Goal: Task Accomplishment & Management: Use online tool/utility

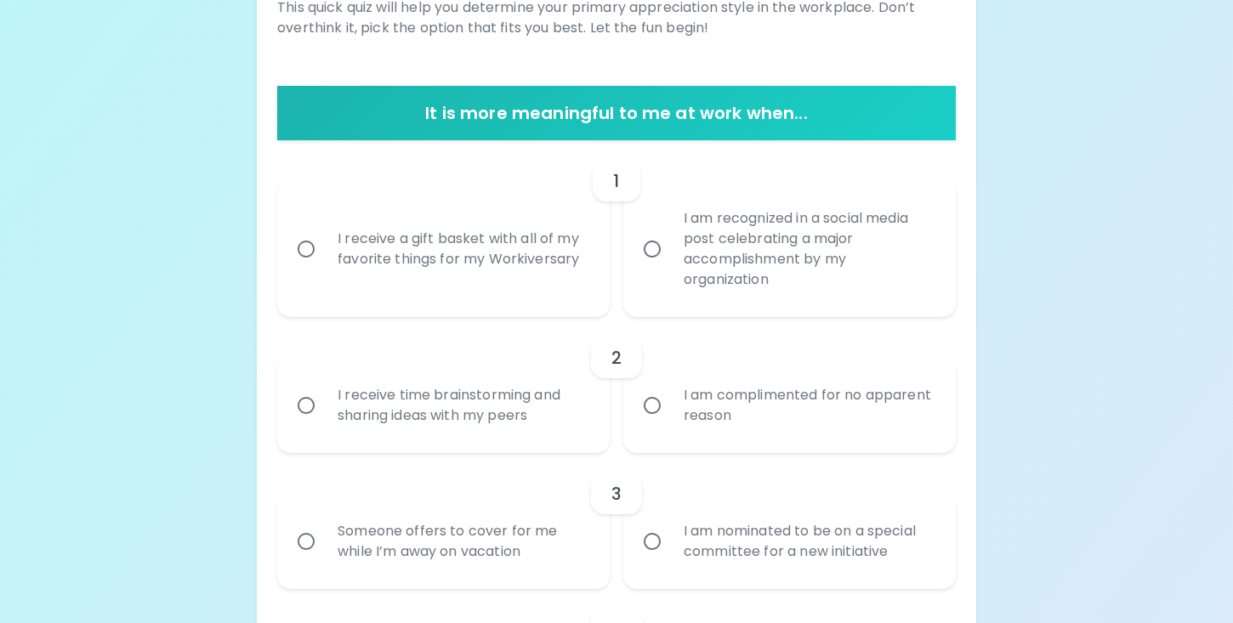
scroll to position [269, 0]
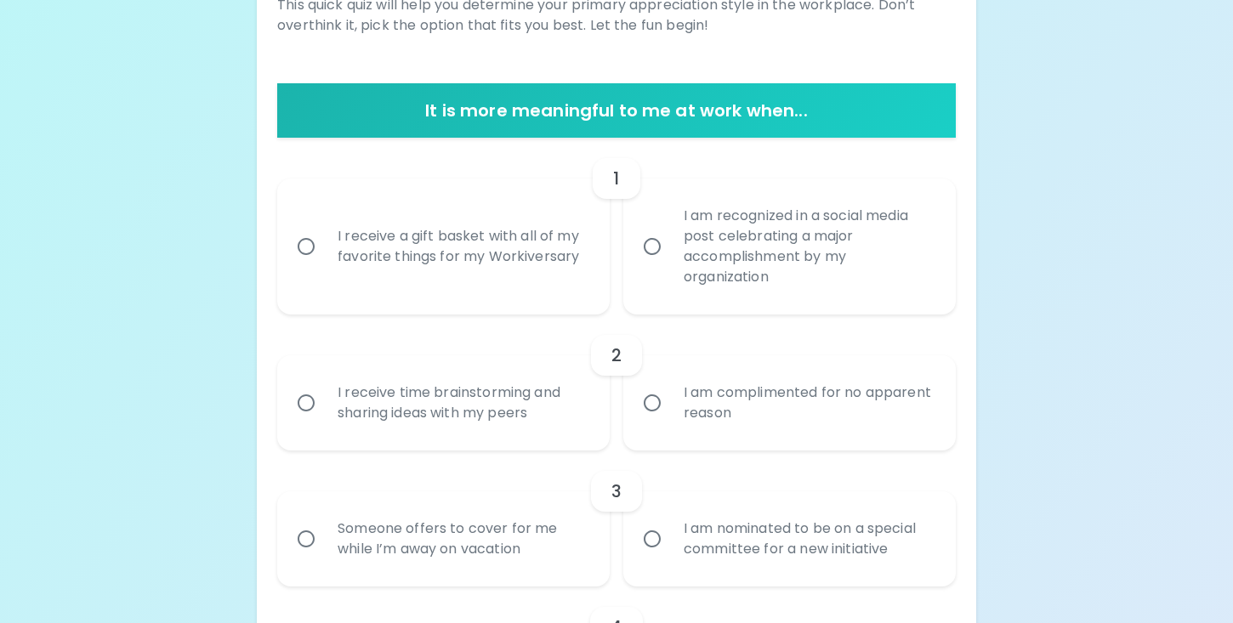
click at [654, 410] on input "I am complimented for no apparent reason" at bounding box center [652, 403] width 36 height 36
radio input "true"
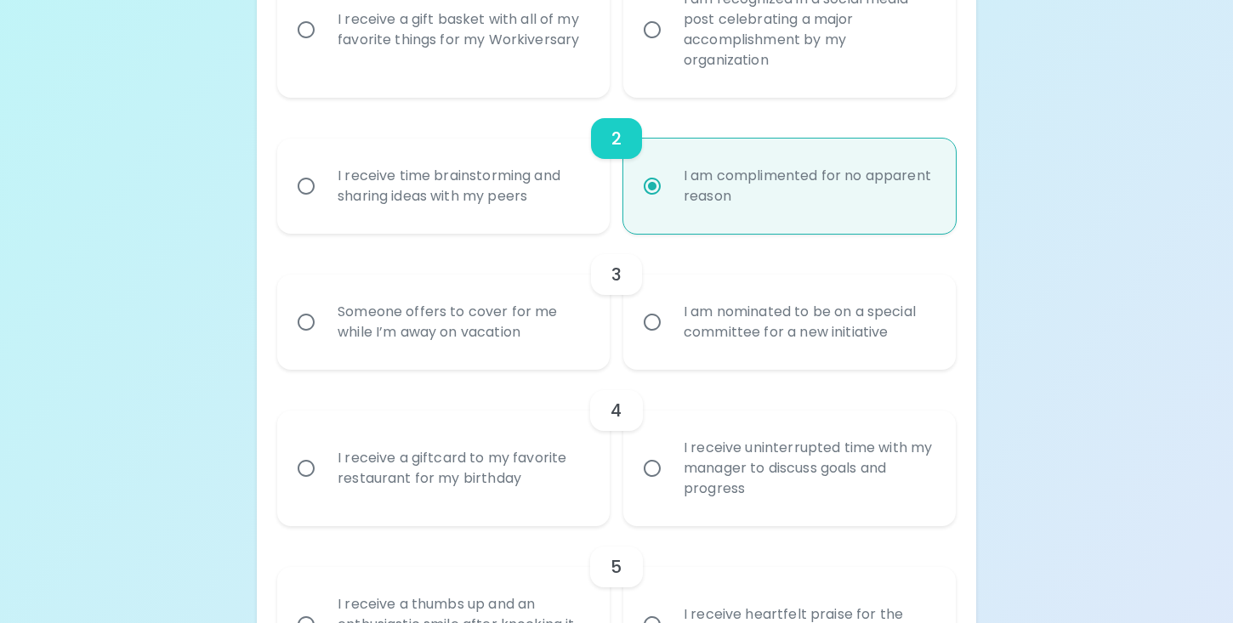
scroll to position [492, 0]
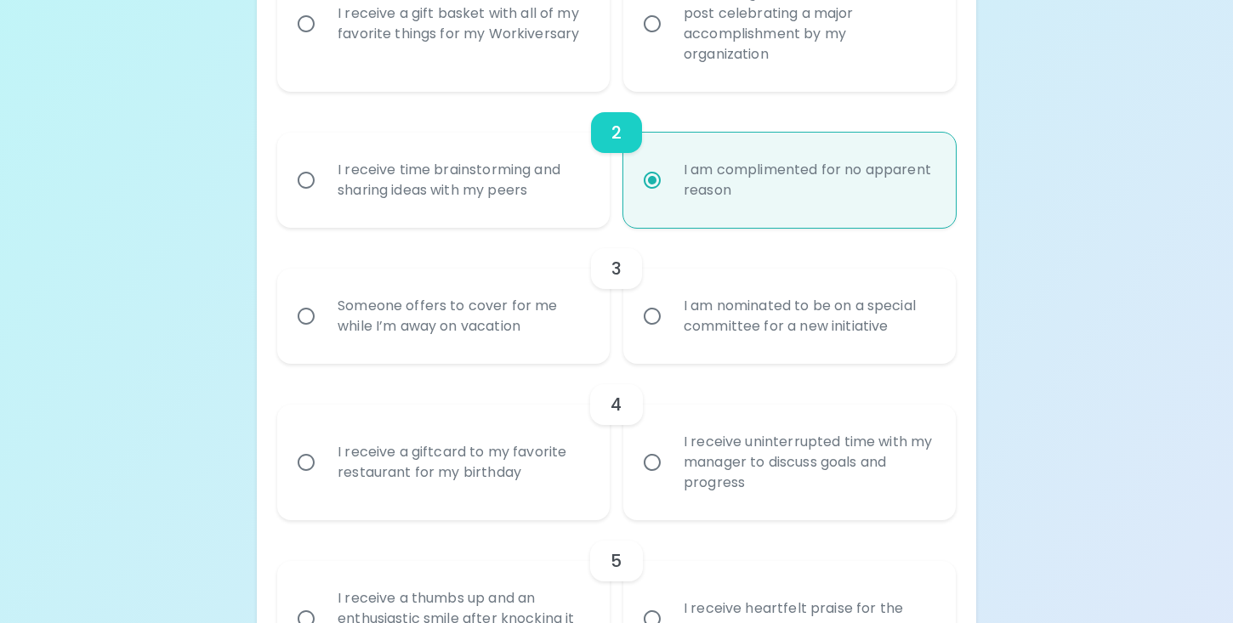
click at [468, 455] on div "I receive a giftcard to my favorite restaurant for my birthday" at bounding box center [462, 463] width 276 height 82
click at [324, 455] on input "I receive a giftcard to my favorite restaurant for my birthday" at bounding box center [306, 463] width 36 height 36
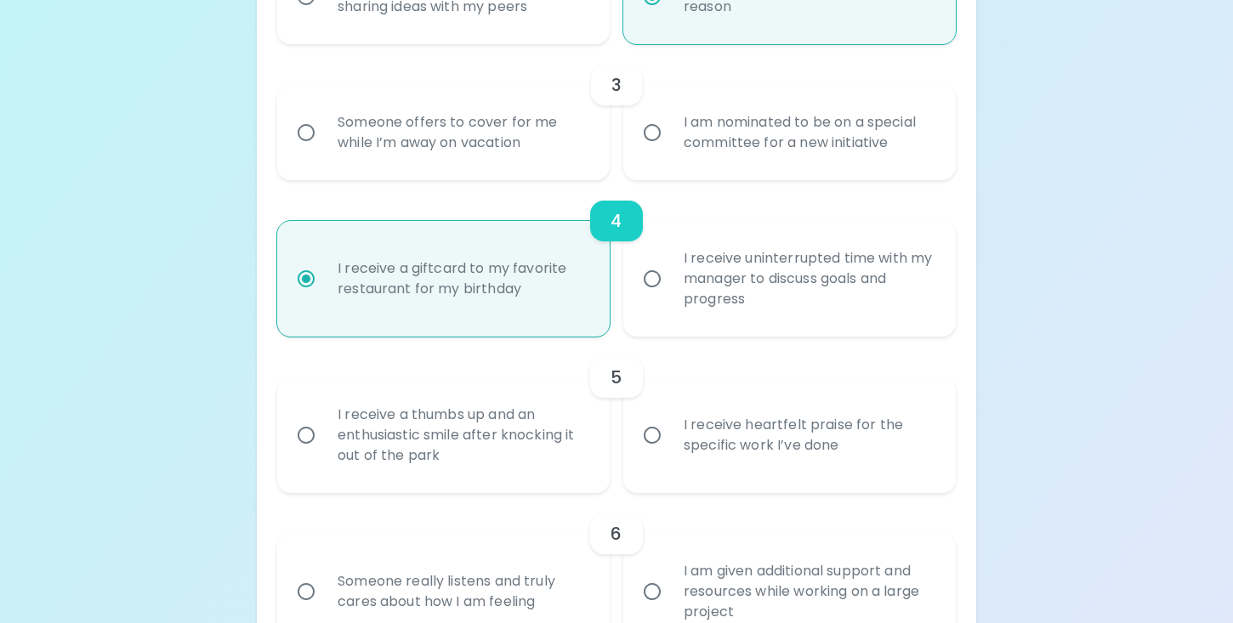
scroll to position [679, 0]
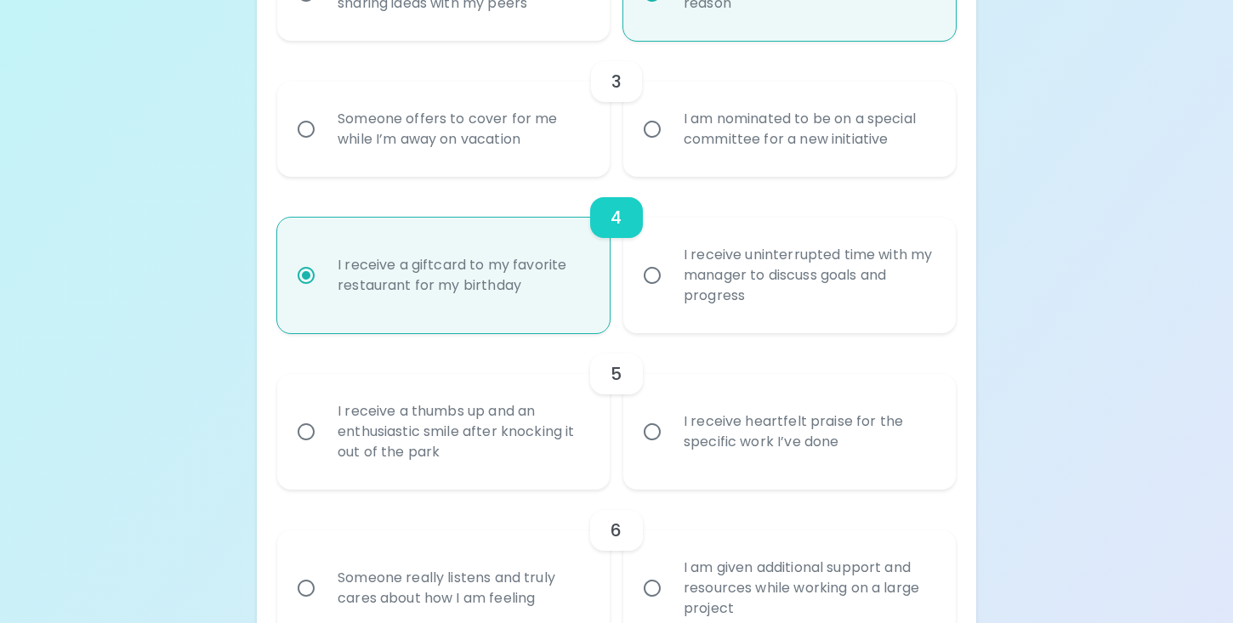
radio input "true"
click at [651, 430] on input "I receive heartfelt praise for the specific work I’ve done" at bounding box center [652, 432] width 36 height 36
radio input "false"
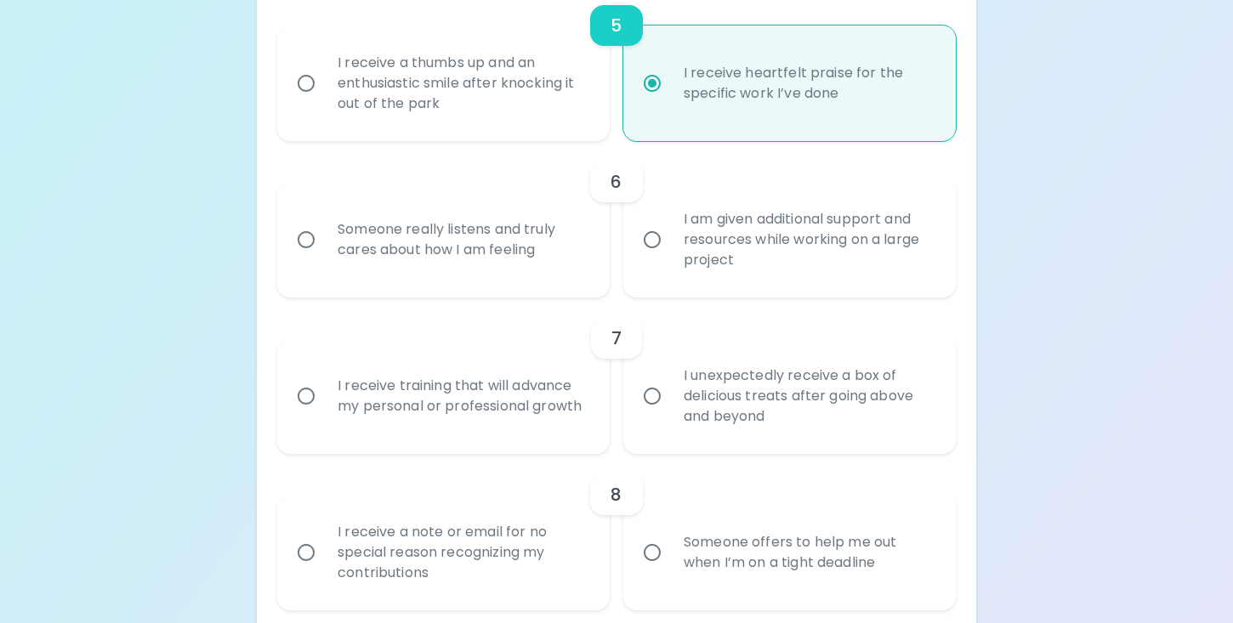
scroll to position [1031, 0]
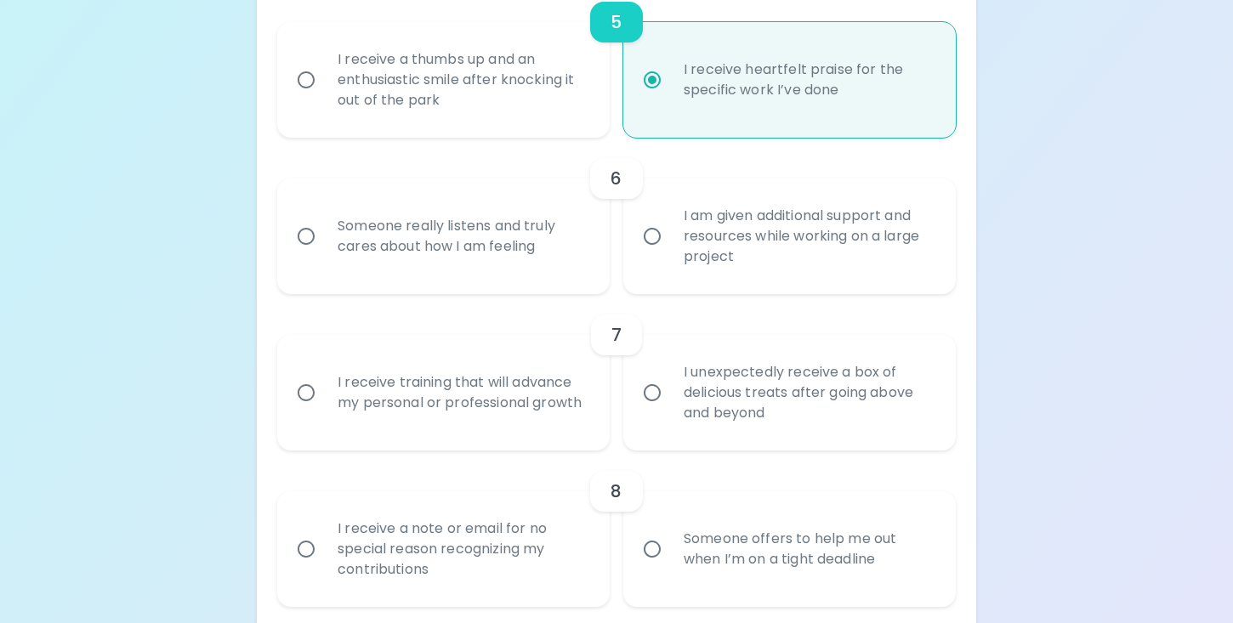
radio input "true"
click at [532, 415] on div "I receive training that will advance my personal or professional growth" at bounding box center [462, 393] width 276 height 82
click at [324, 411] on input "I receive training that will advance my personal or professional growth" at bounding box center [306, 393] width 36 height 36
radio input "false"
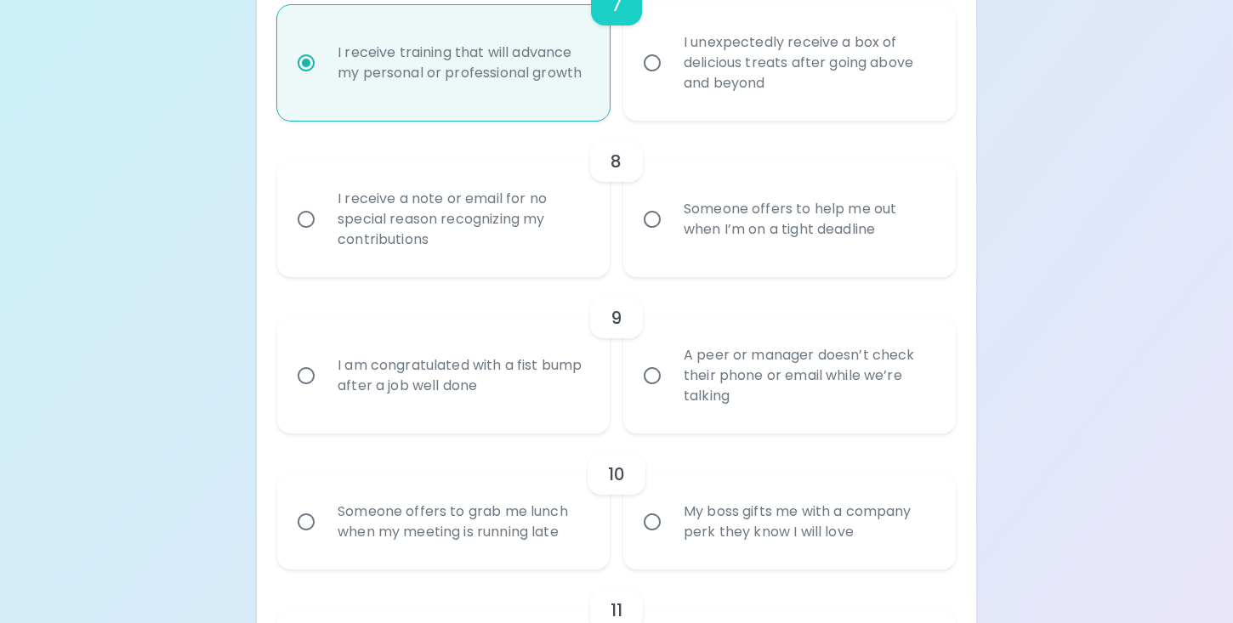
scroll to position [1366, 0]
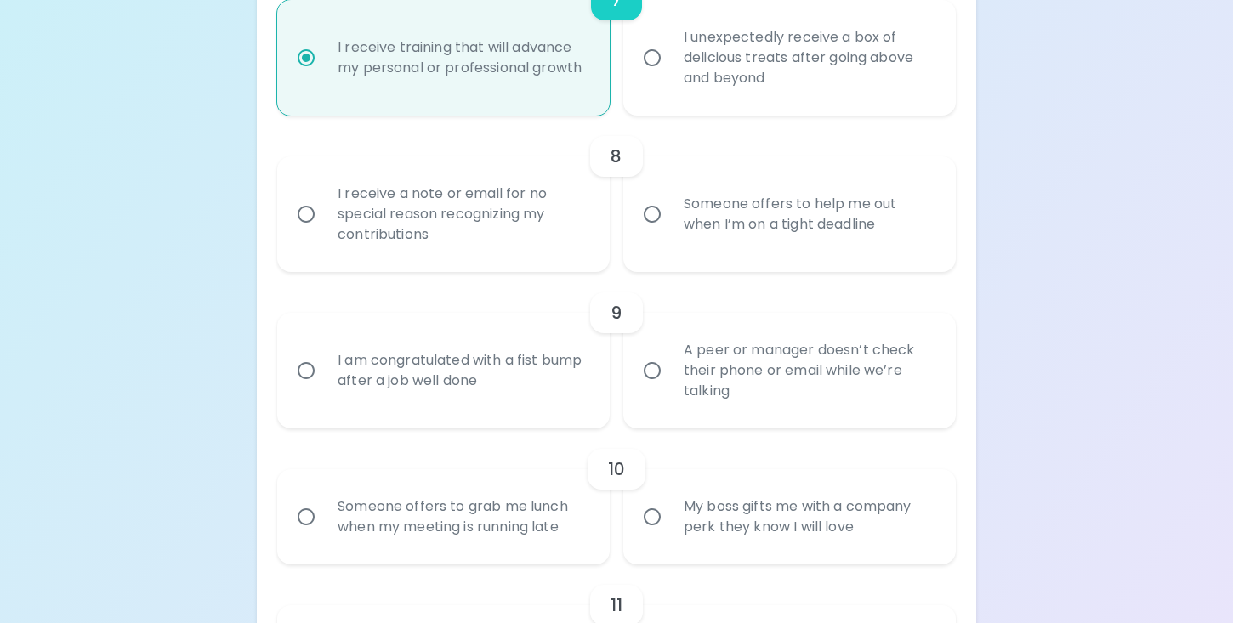
radio input "true"
click at [529, 398] on div "I am congratulated with a fist bump after a job well done" at bounding box center [462, 371] width 276 height 82
click at [324, 388] on input "I am congratulated with a fist bump after a job well done" at bounding box center [306, 371] width 36 height 36
radio input "false"
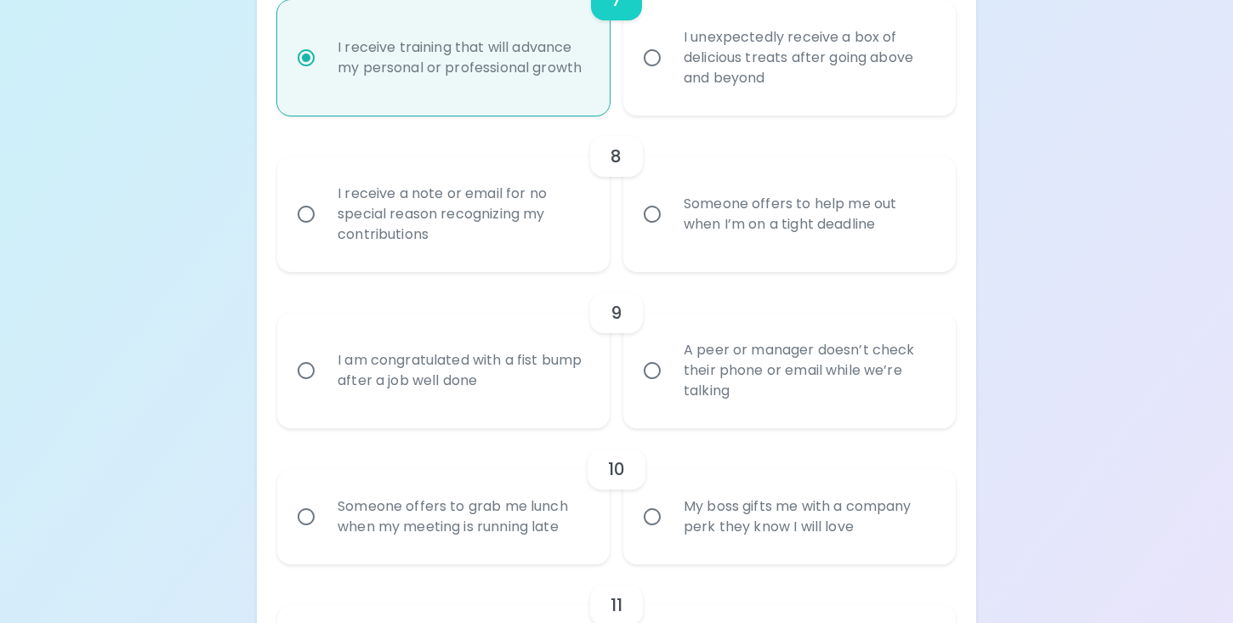
radio input "false"
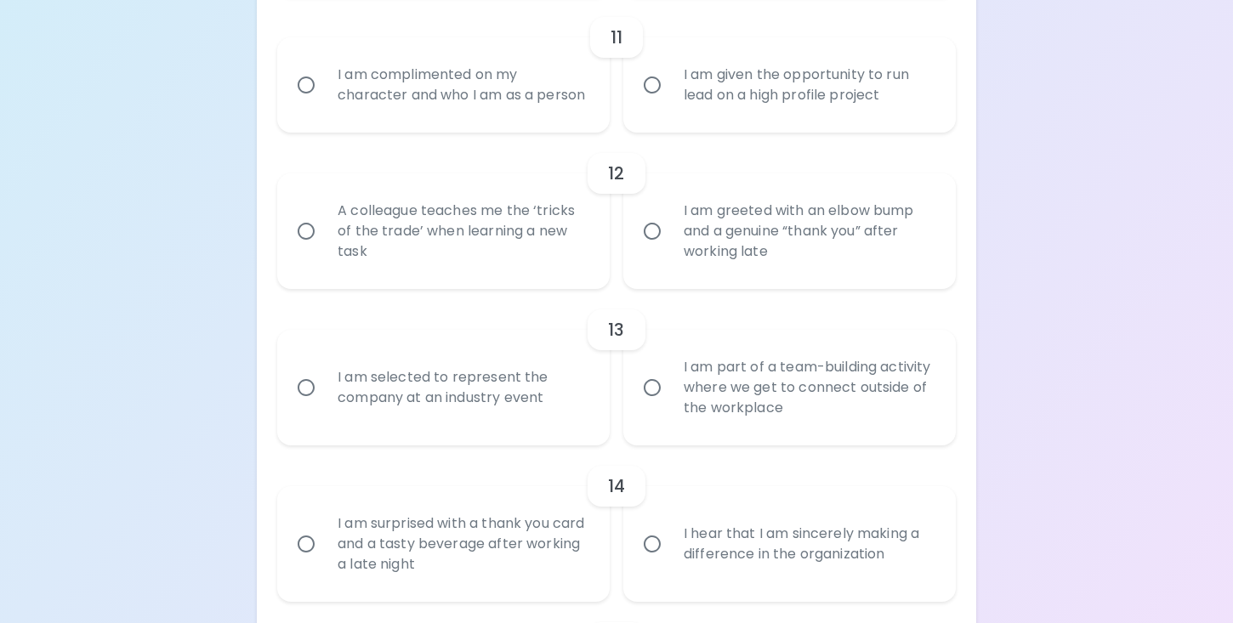
scroll to position [2173, 0]
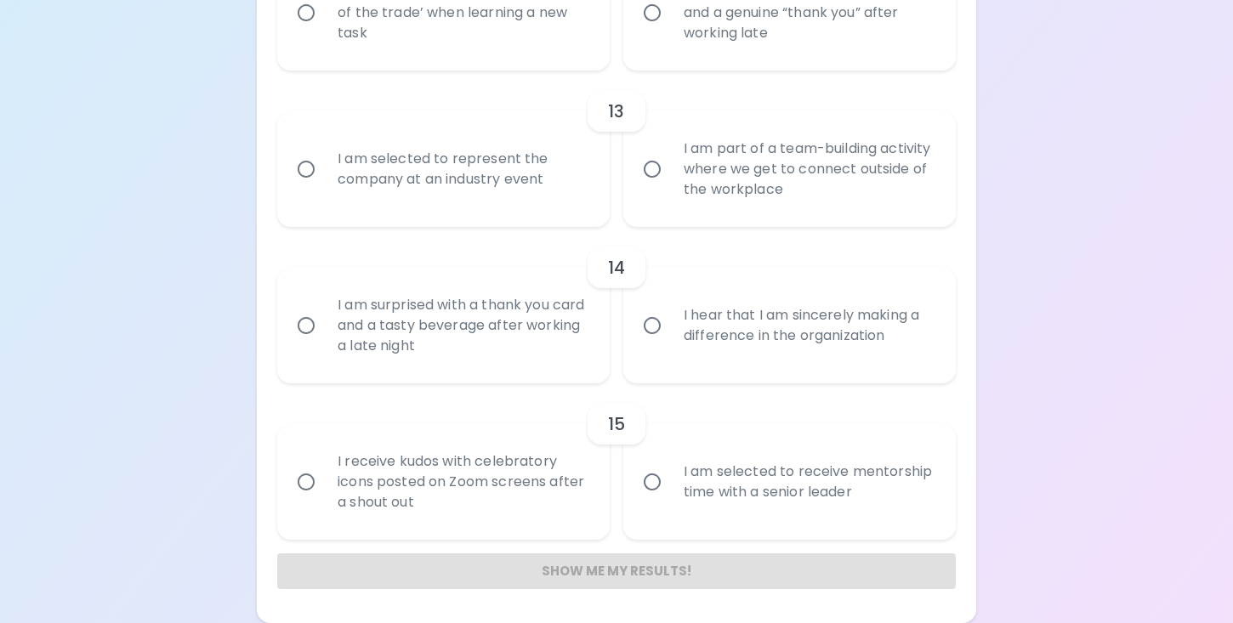
radio input "true"
click at [645, 488] on input "I am selected to receive mentorship time with a senior leader" at bounding box center [652, 482] width 36 height 36
radio input "false"
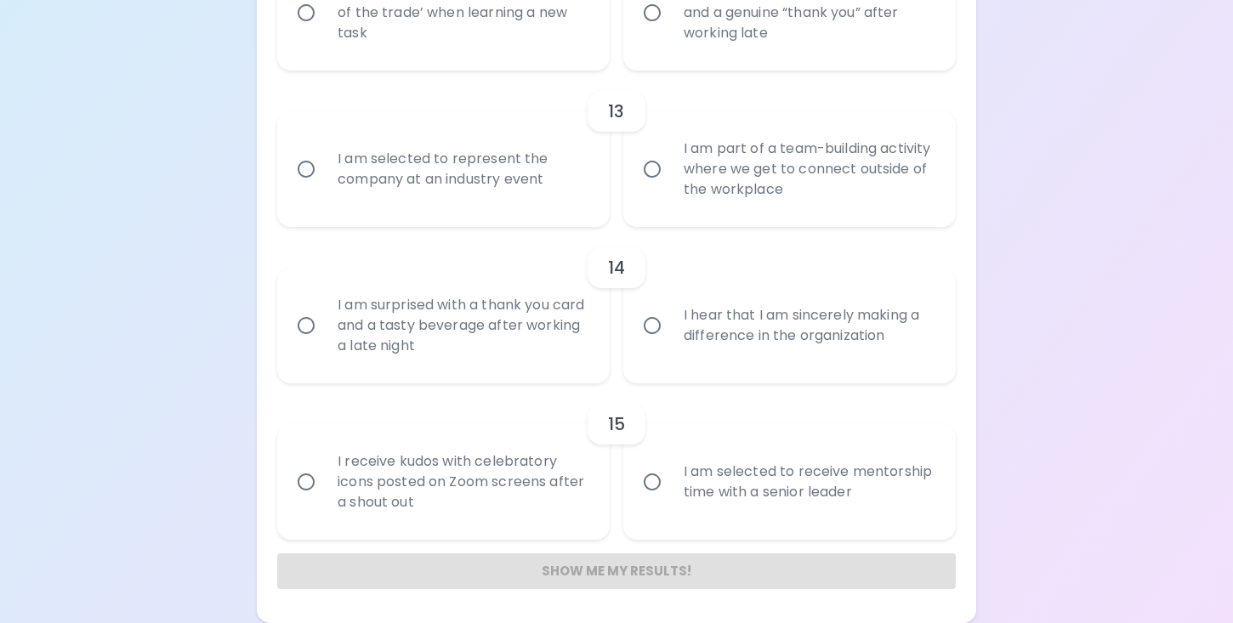
radio input "false"
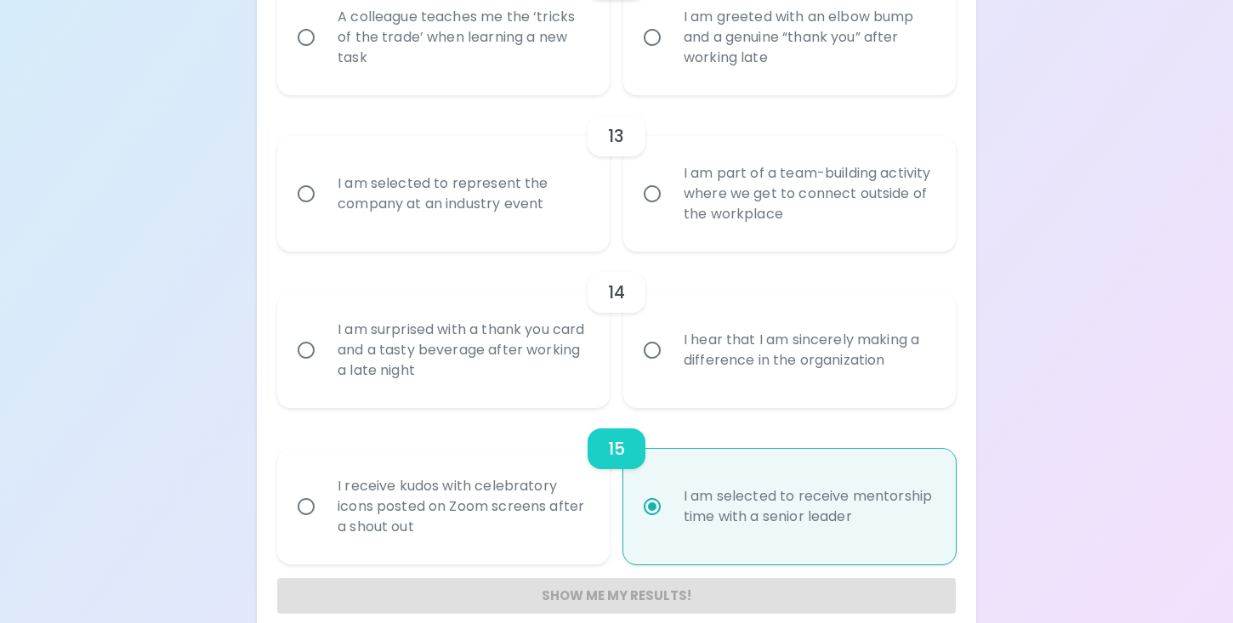
scroll to position [2119, 0]
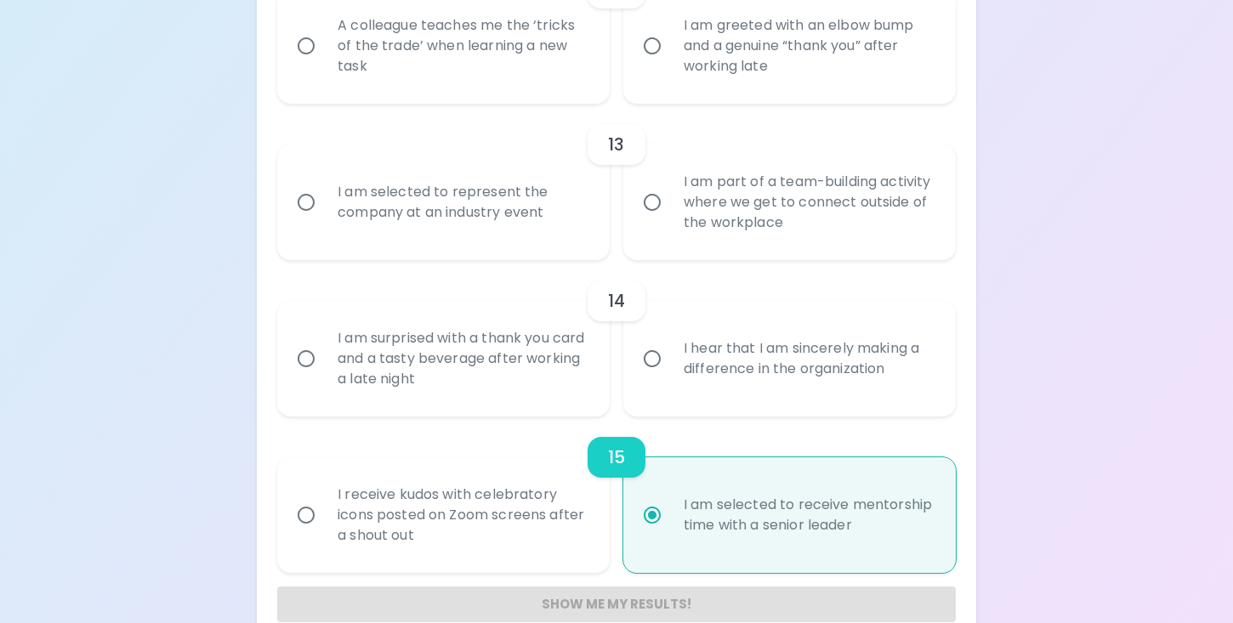
radio input "true"
click at [652, 377] on input "I hear that I am sincerely making a difference in the organization" at bounding box center [652, 359] width 36 height 36
radio input "false"
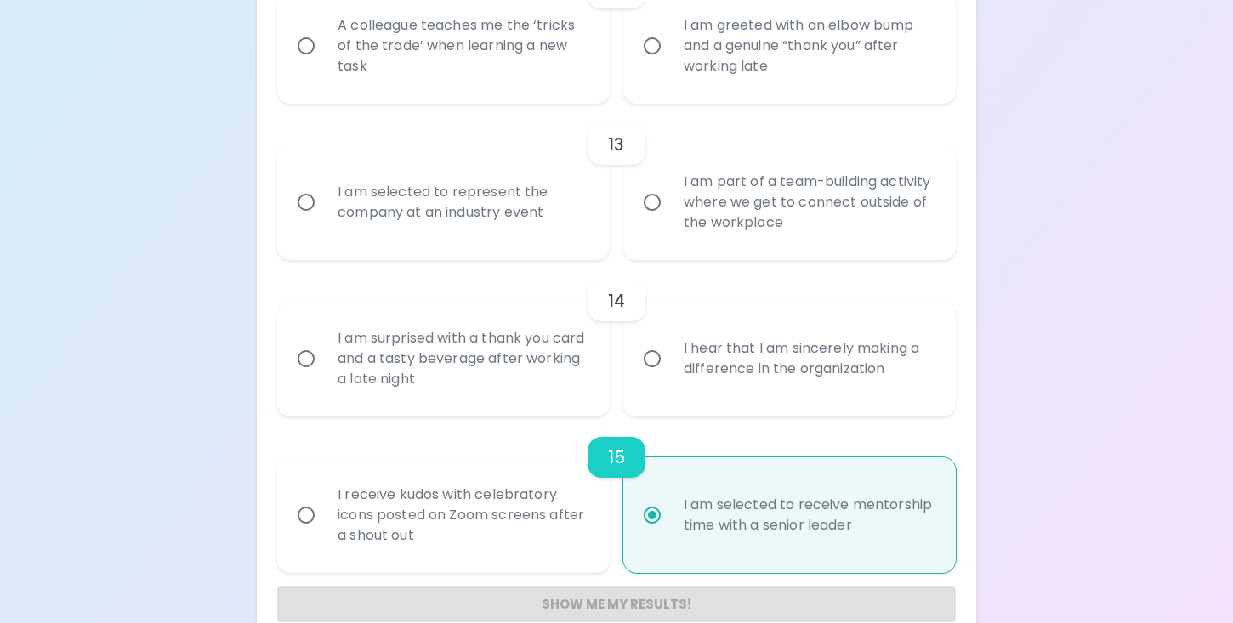
radio input "false"
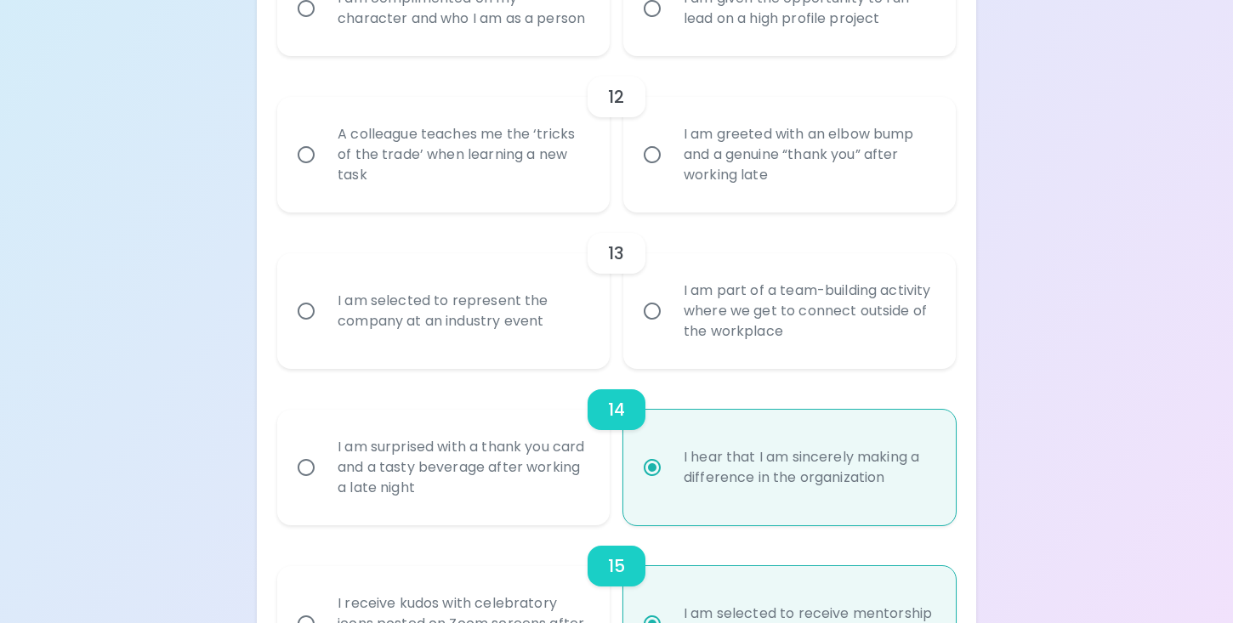
scroll to position [2002, 0]
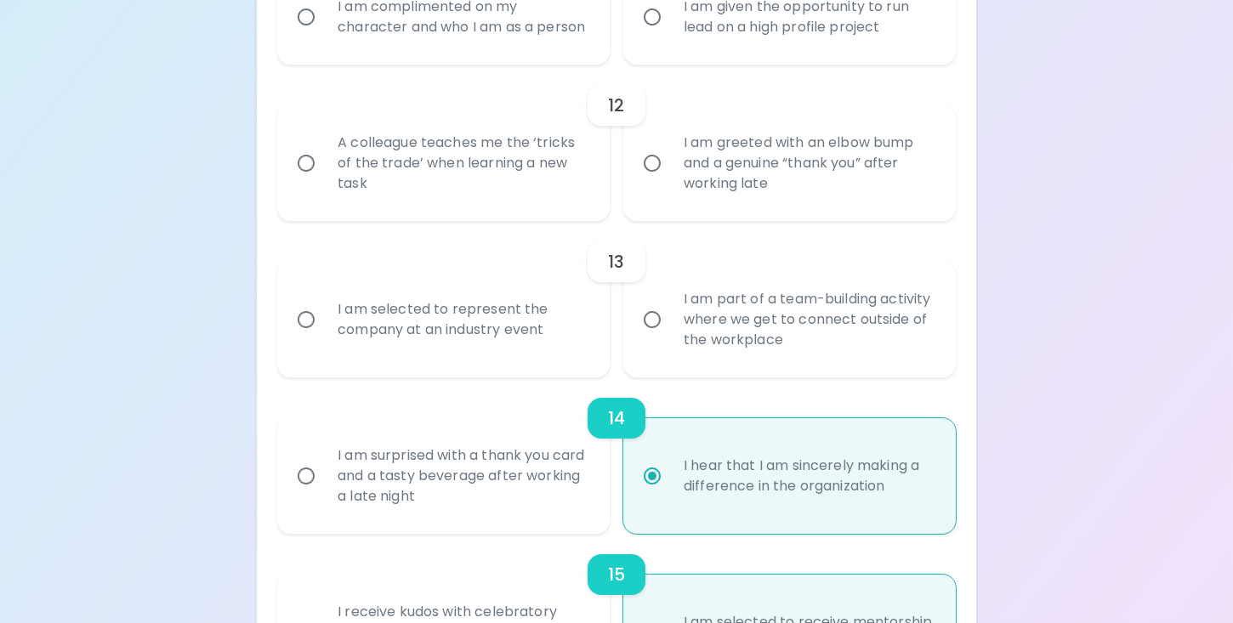
radio input "true"
click at [655, 337] on input "I am part of a team-building activity where we get to connect outside of the wo…" at bounding box center [652, 320] width 36 height 36
radio input "false"
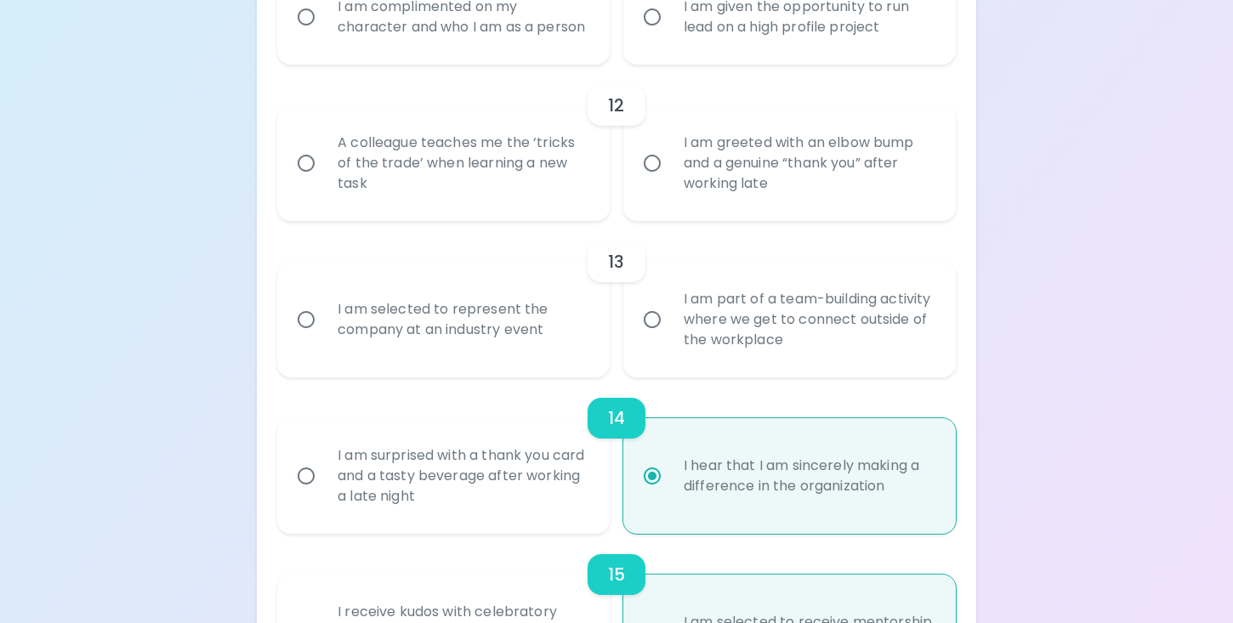
radio input "false"
radio input "true"
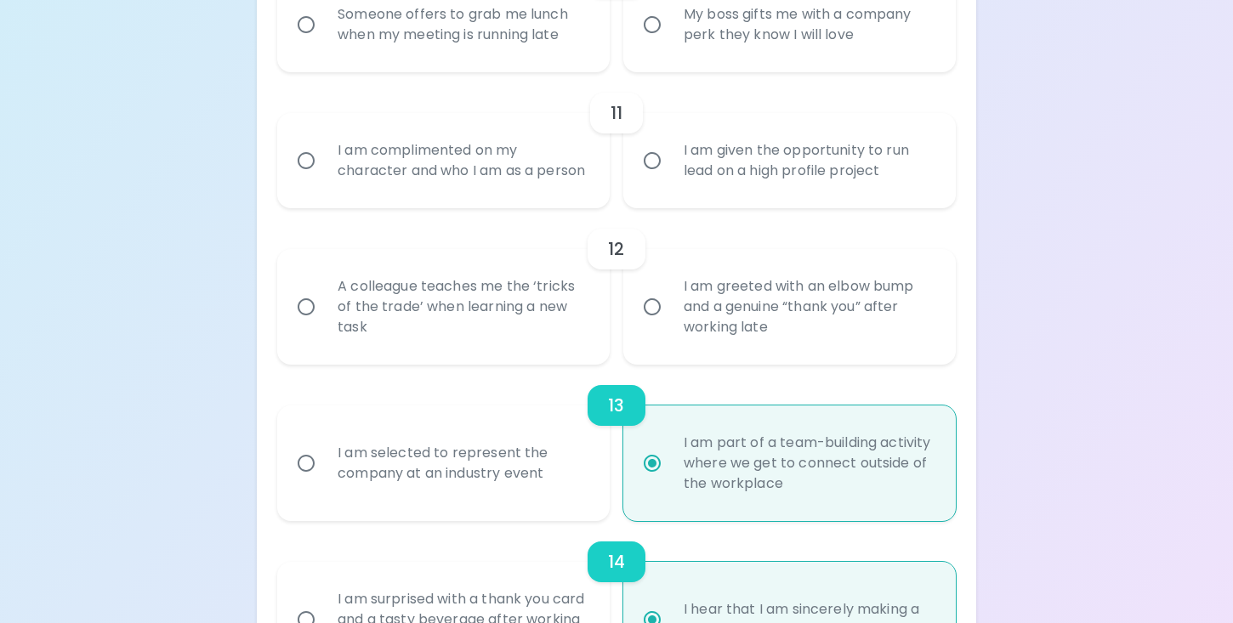
scroll to position [1844, 0]
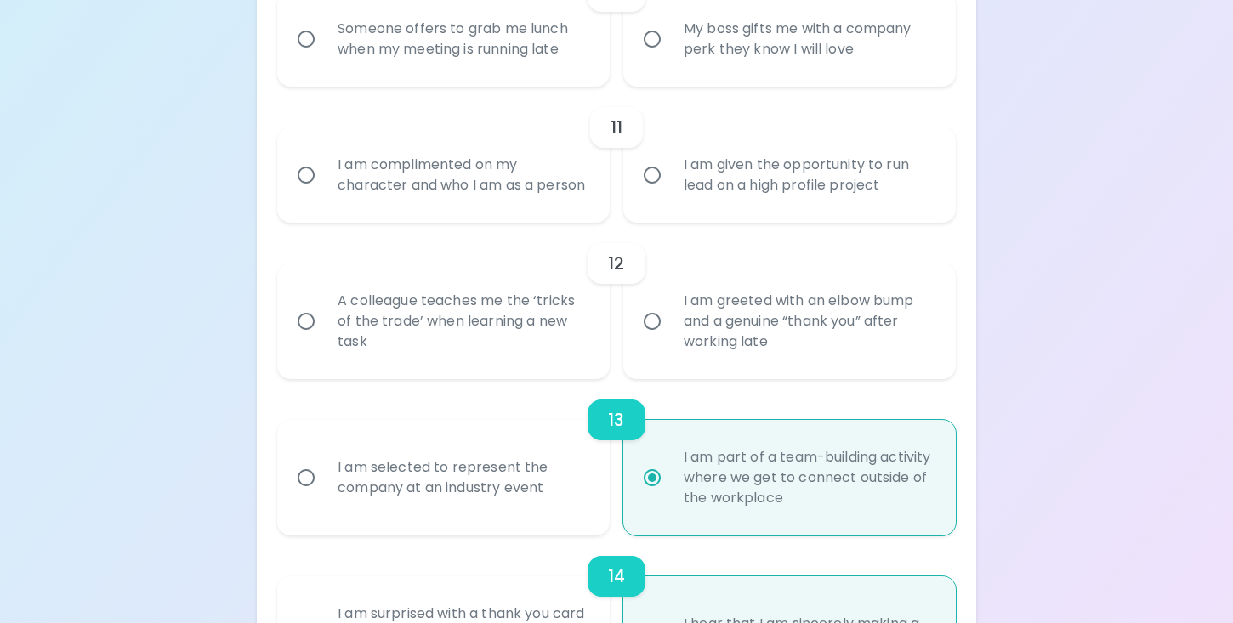
radio input "true"
click at [536, 343] on div "A colleague teaches me the ‘tricks of the trade’ when learning a new task" at bounding box center [462, 321] width 276 height 102
click at [324, 339] on input "A colleague teaches me the ‘tricks of the trade’ when learning a new task" at bounding box center [306, 321] width 36 height 36
radio input "false"
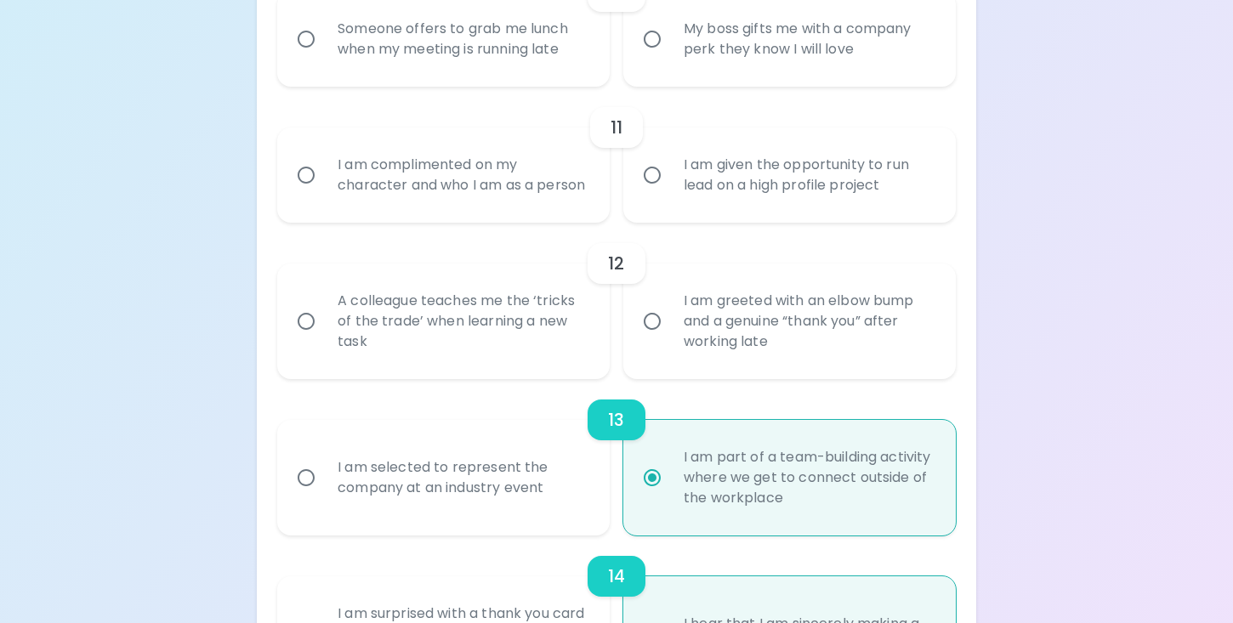
radio input "false"
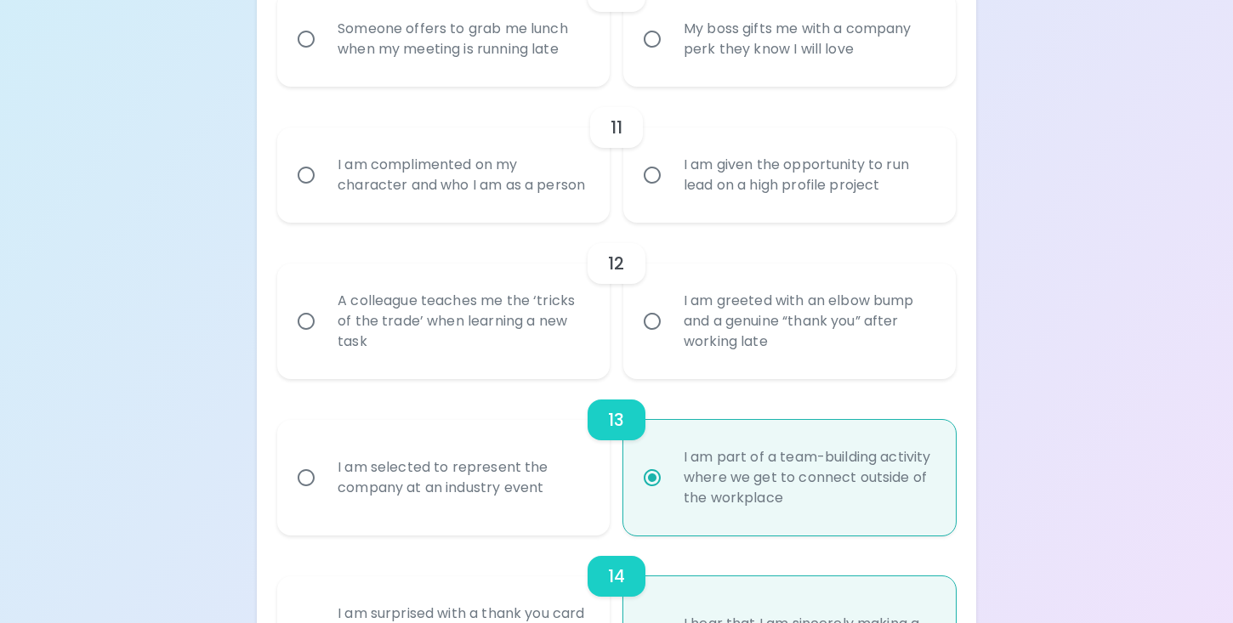
radio input "true"
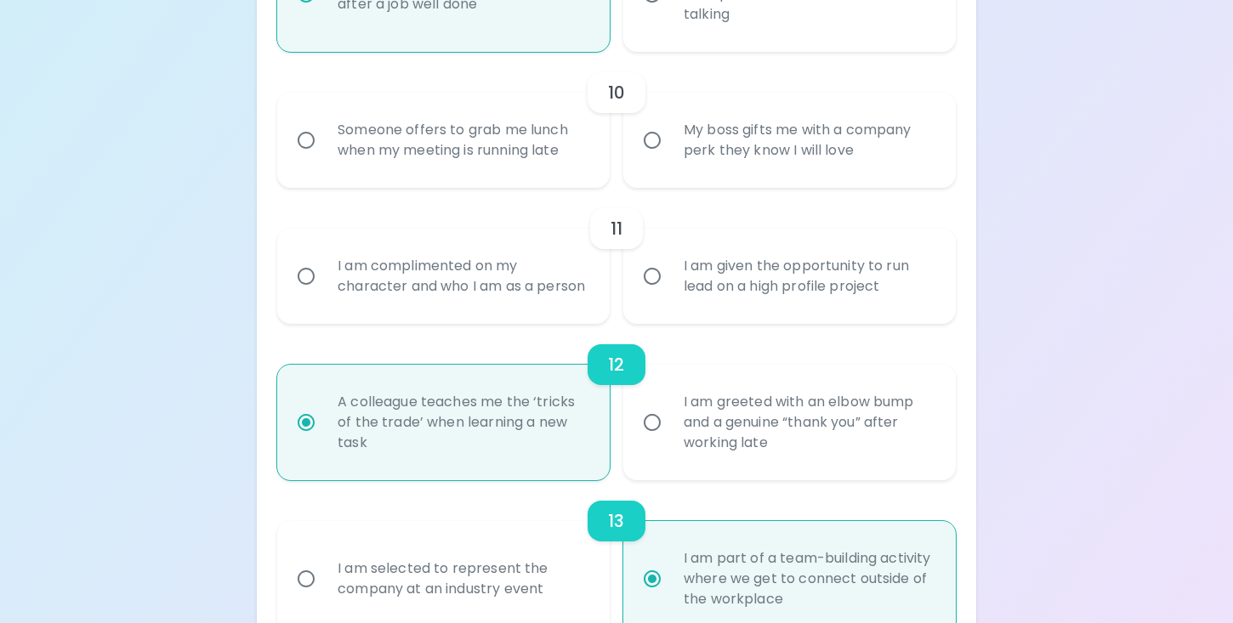
scroll to position [1740, 0]
radio input "true"
click at [532, 320] on div "I am complimented on my character and who I am as a person" at bounding box center [462, 279] width 276 height 82
click at [324, 297] on input "I am complimented on my character and who I am as a person" at bounding box center [306, 279] width 36 height 36
radio input "false"
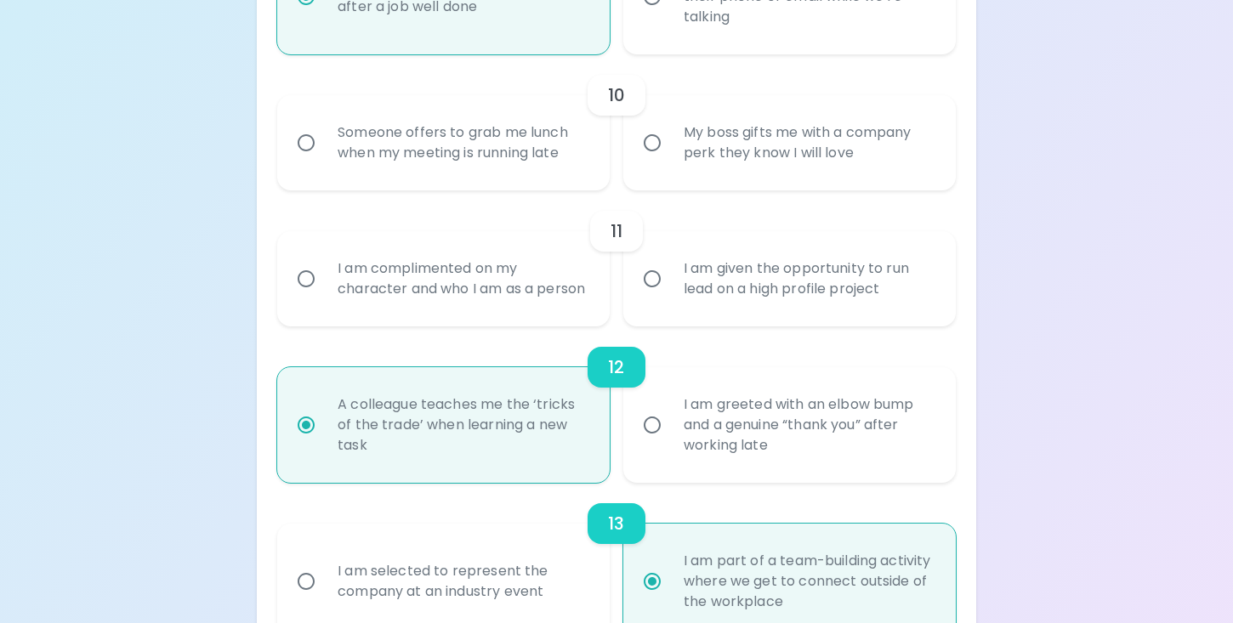
radio input "false"
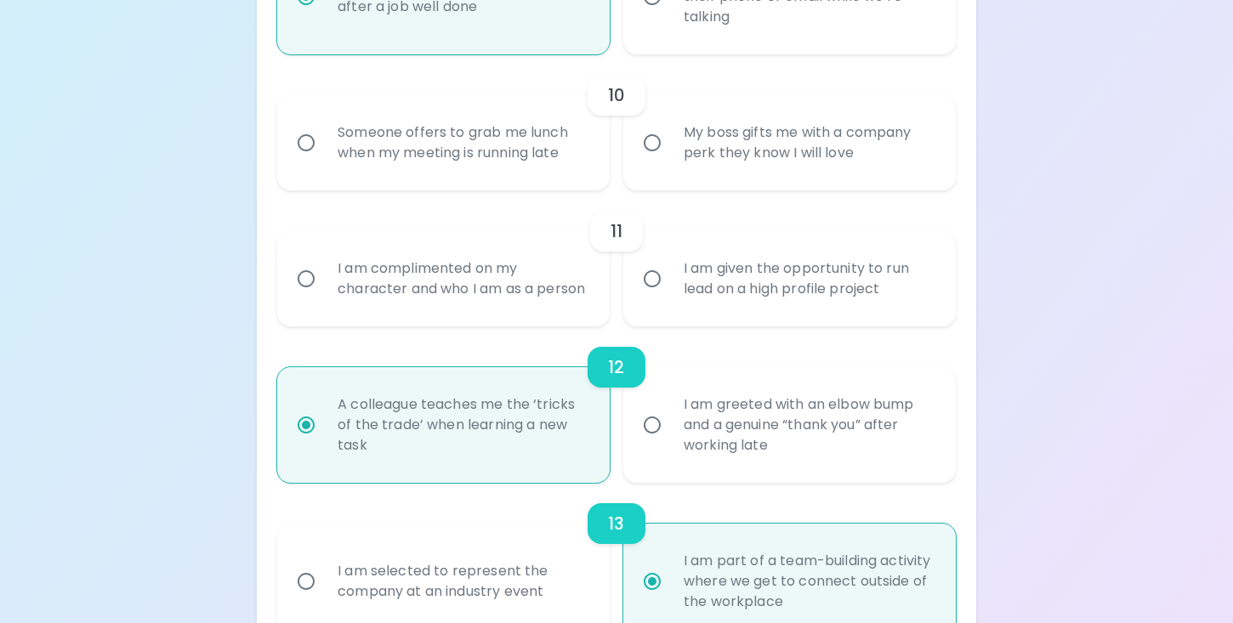
radio input "false"
radio input "true"
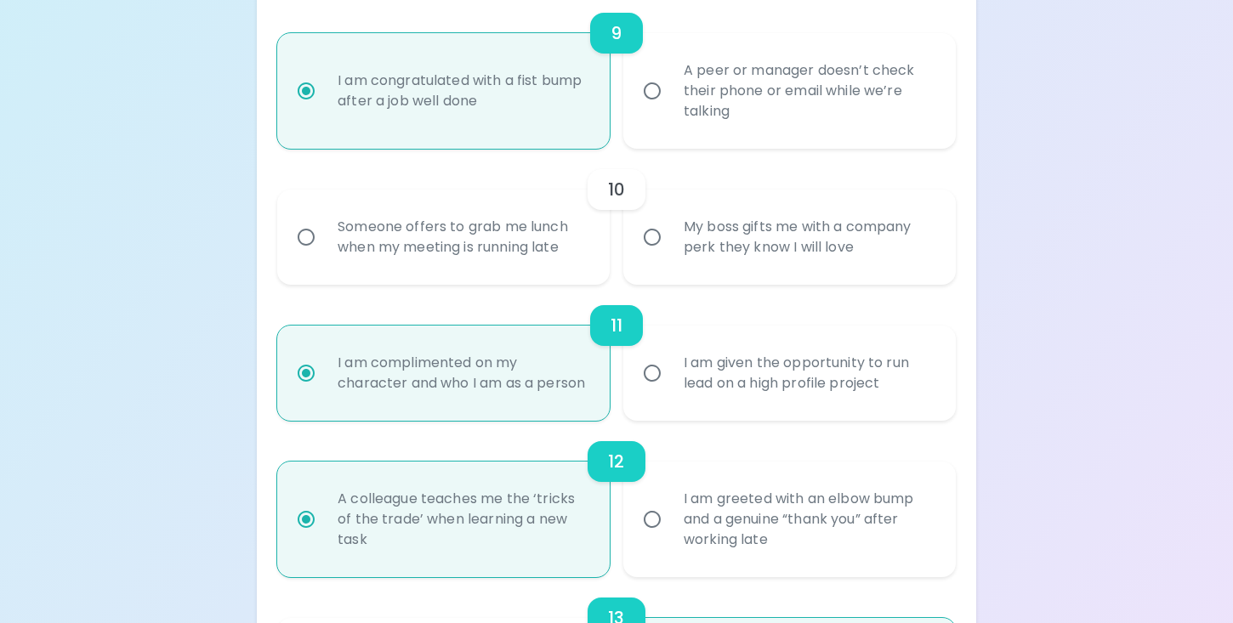
scroll to position [1644, 0]
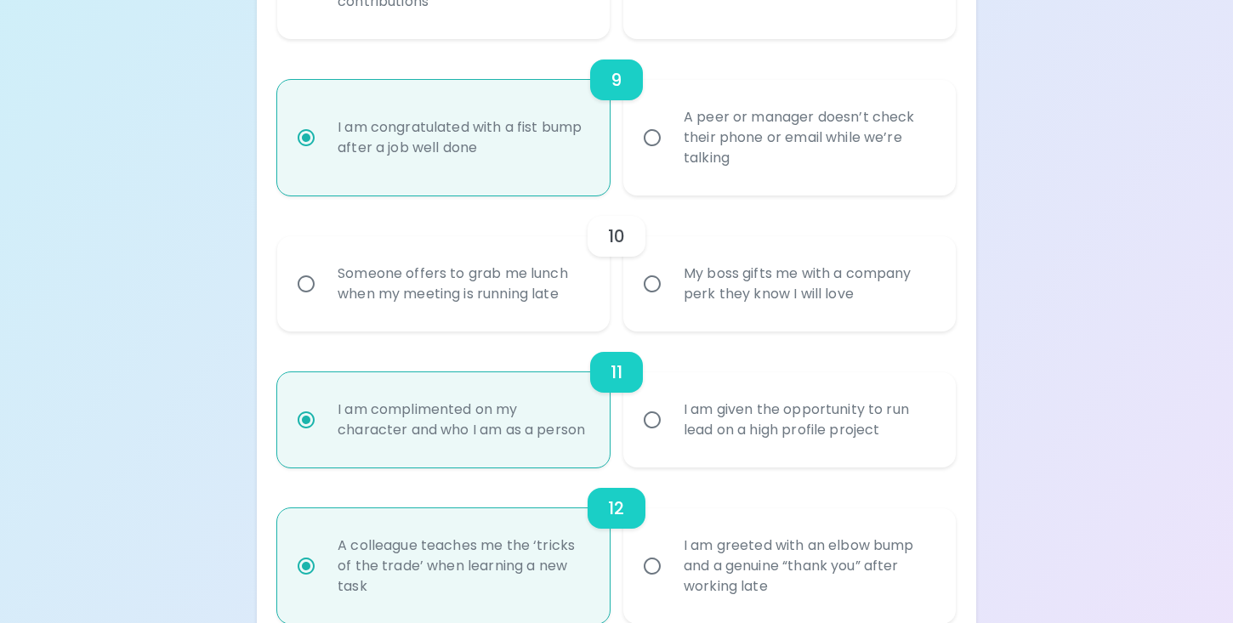
radio input "true"
click at [527, 308] on div "Someone offers to grab me lunch when my meeting is running late" at bounding box center [462, 284] width 276 height 82
click at [324, 302] on input "Someone offers to grab me lunch when my meeting is running late" at bounding box center [306, 284] width 36 height 36
radio input "false"
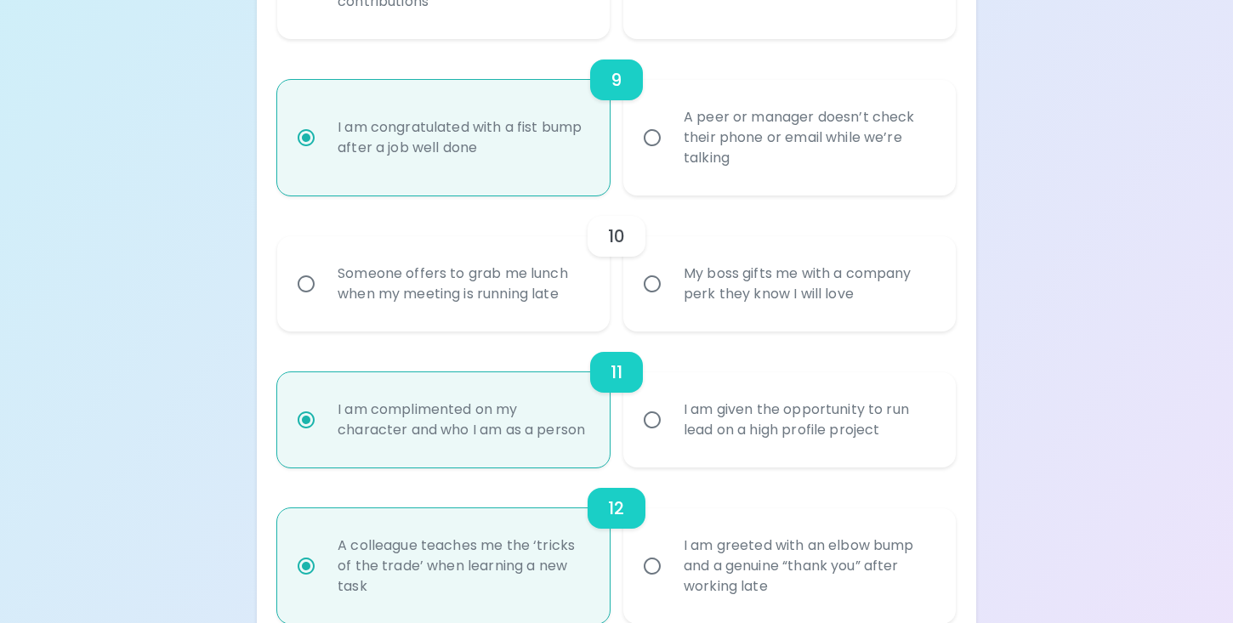
radio input "false"
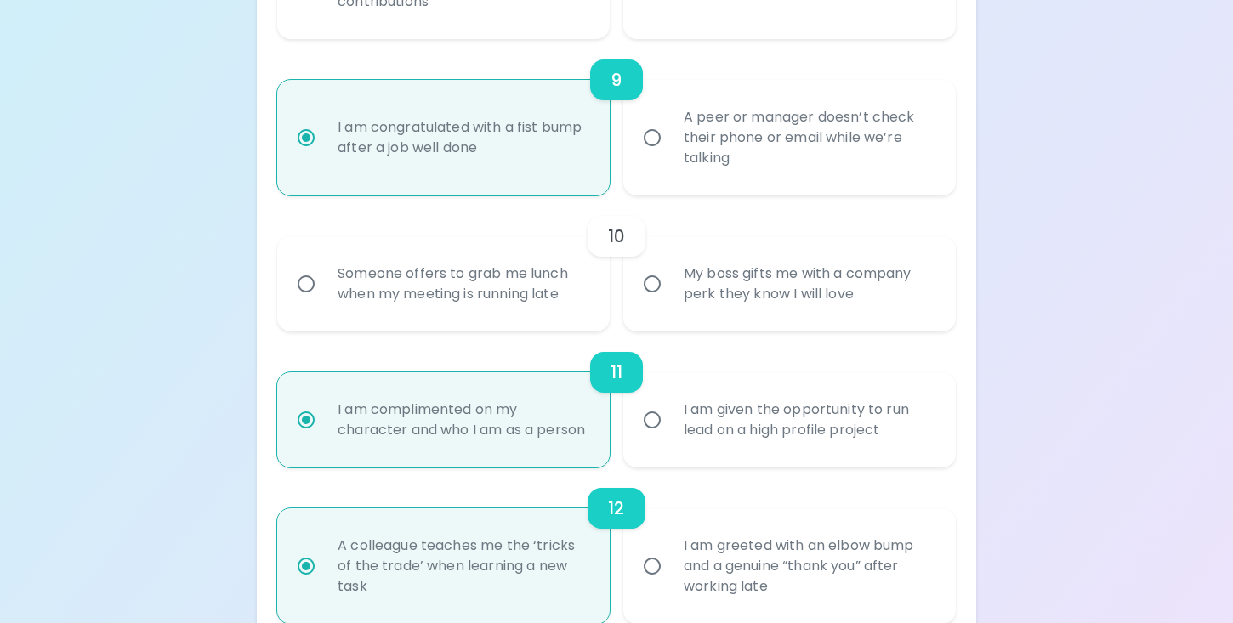
radio input "false"
radio input "true"
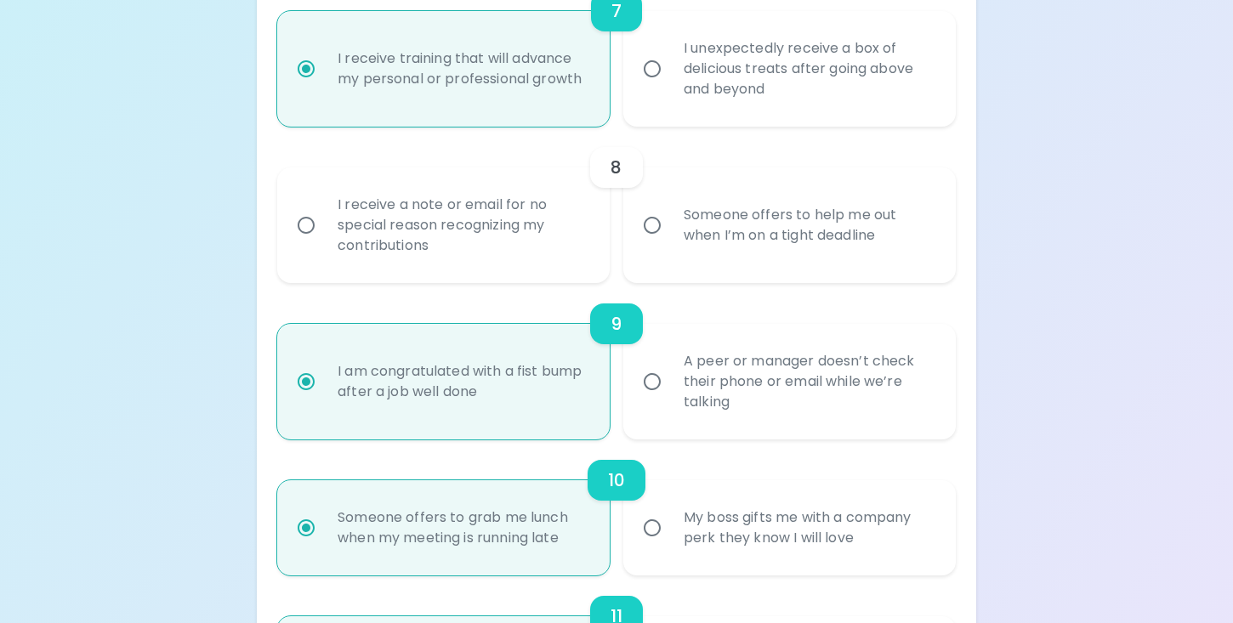
scroll to position [1353, 0]
radio input "true"
click at [537, 275] on div "I receive a note or email for no special reason recognizing my contributions" at bounding box center [462, 227] width 276 height 102
click at [324, 245] on input "I receive a note or email for no special reason recognizing my contributions" at bounding box center [306, 227] width 36 height 36
radio input "false"
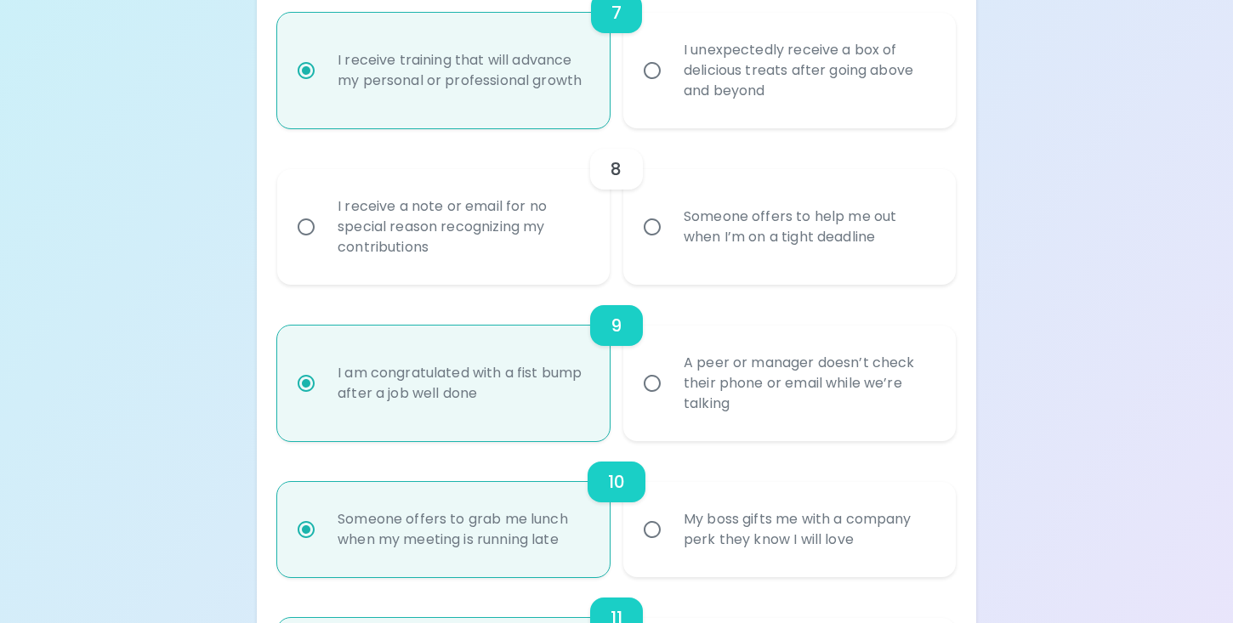
radio input "false"
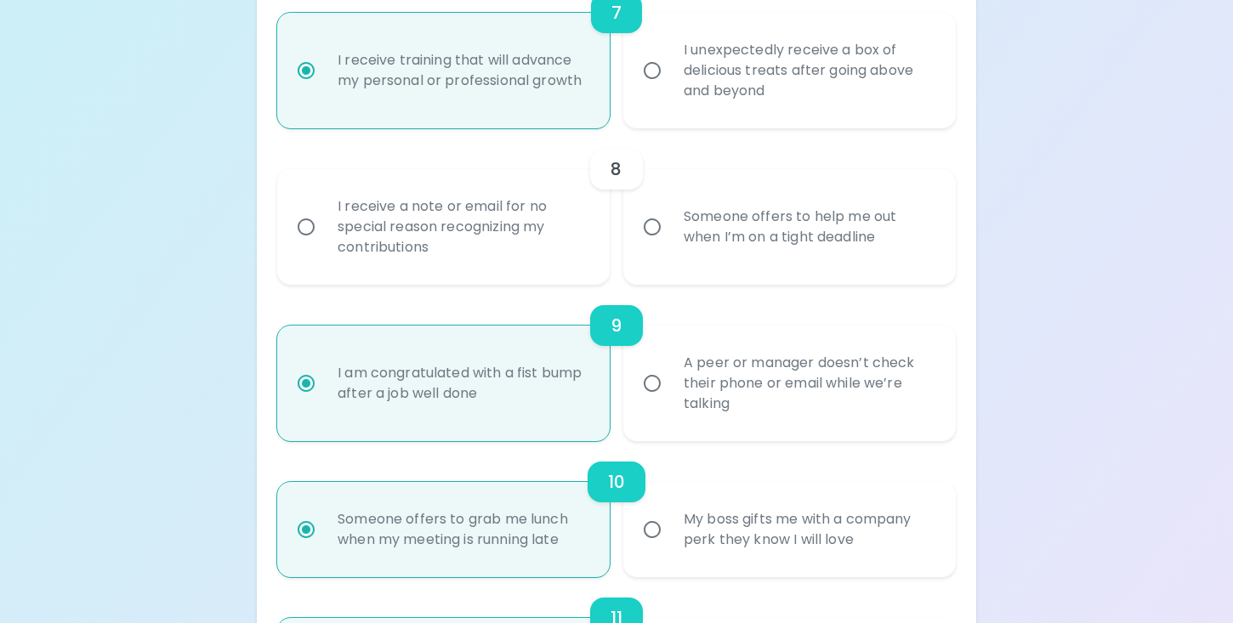
radio input "false"
radio input "true"
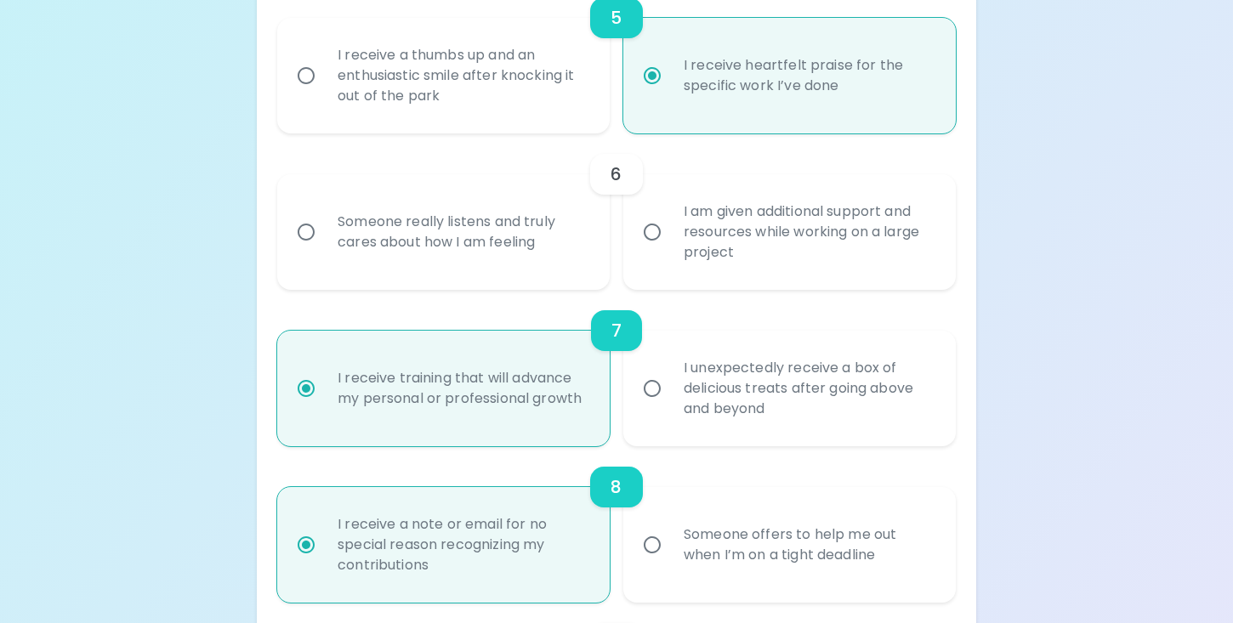
scroll to position [1028, 0]
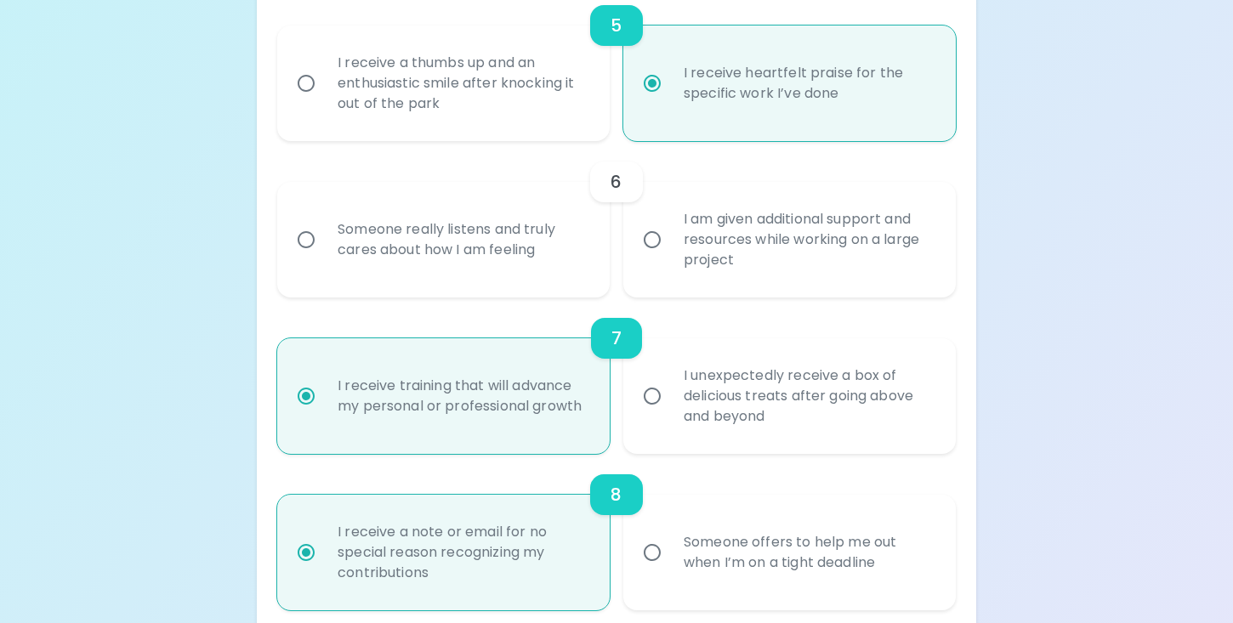
radio input "true"
click at [659, 270] on label "I am given additional support and resources while working on a large project" at bounding box center [780, 240] width 332 height 116
click at [659, 258] on input "I am given additional support and resources while working on a large project" at bounding box center [652, 240] width 36 height 36
radio input "false"
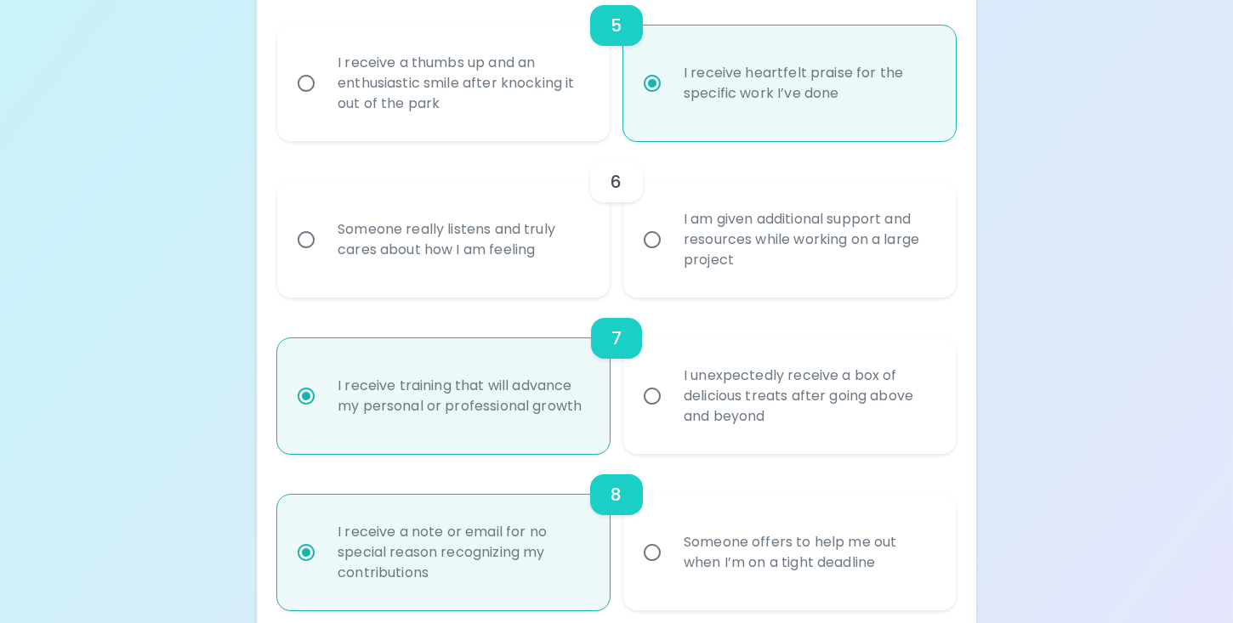
radio input "false"
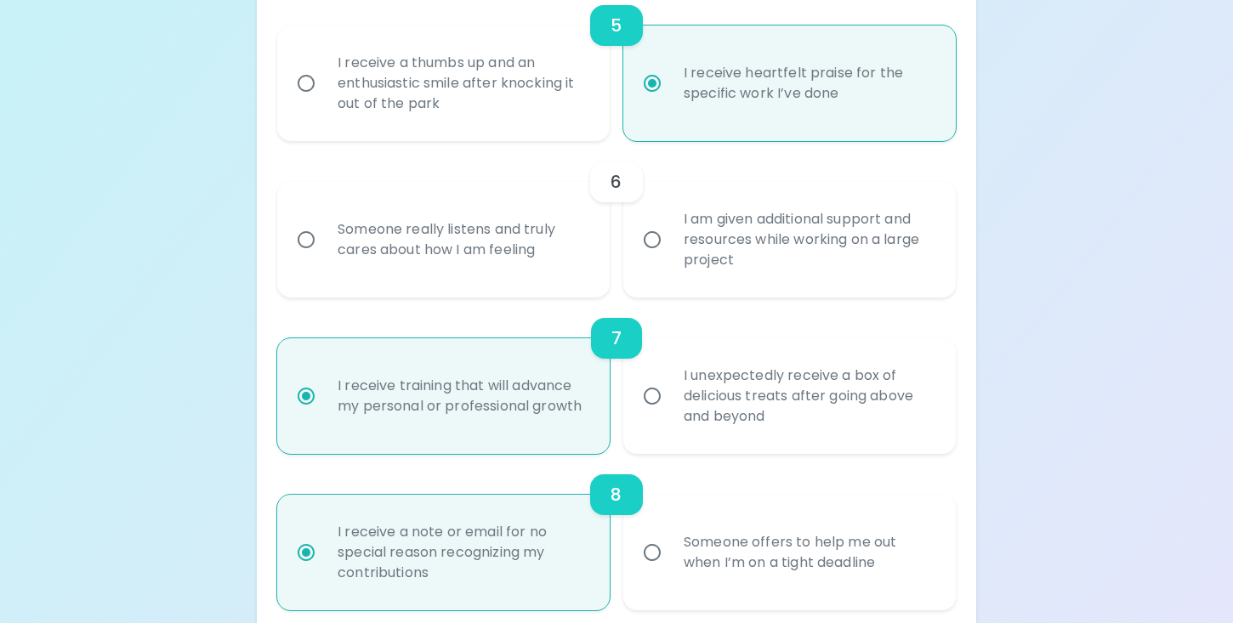
radio input "false"
radio input "true"
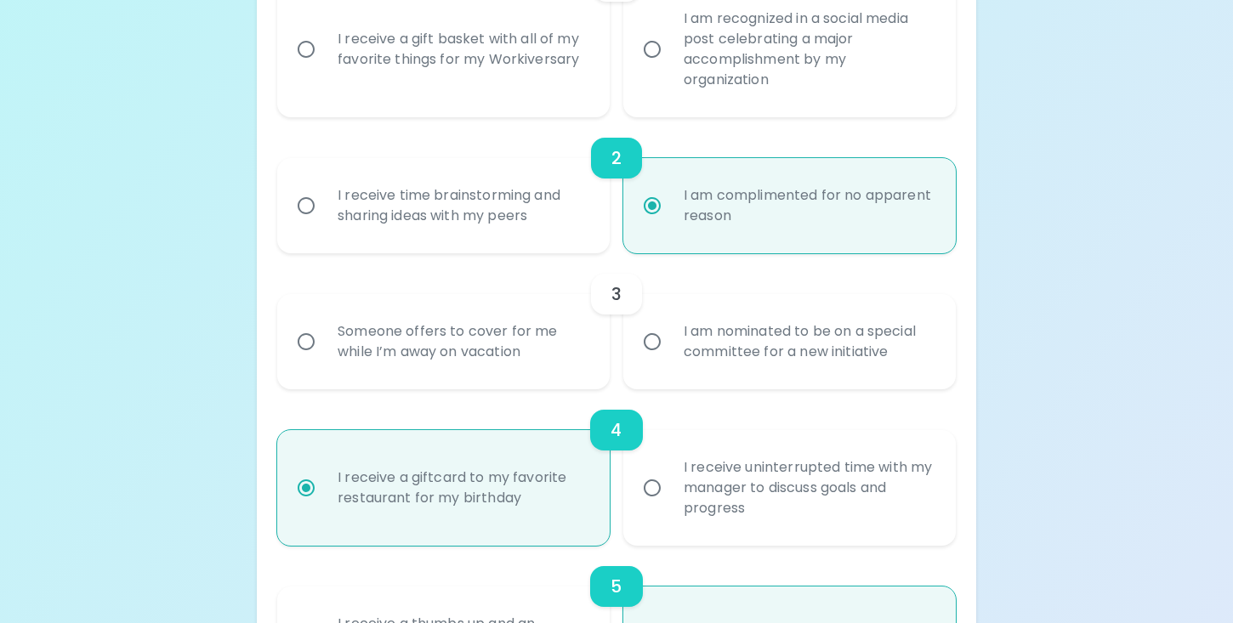
scroll to position [451, 0]
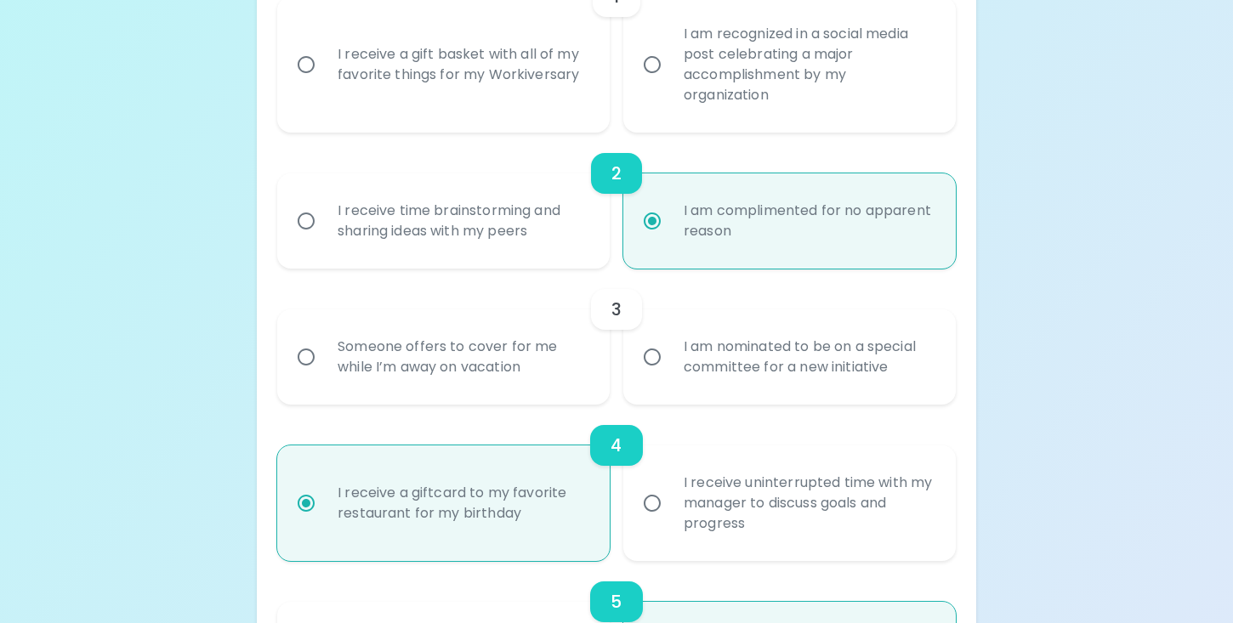
radio input "true"
click at [663, 356] on input "I am nominated to be on a special committee for a new initiative" at bounding box center [652, 357] width 36 height 36
radio input "false"
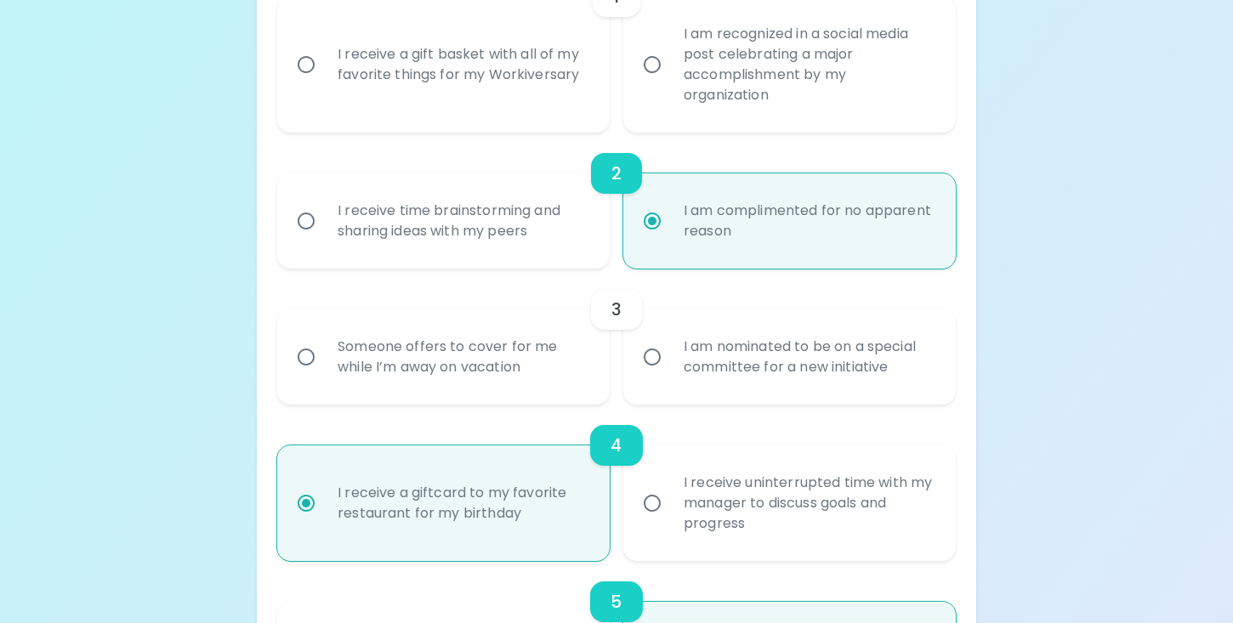
radio input "false"
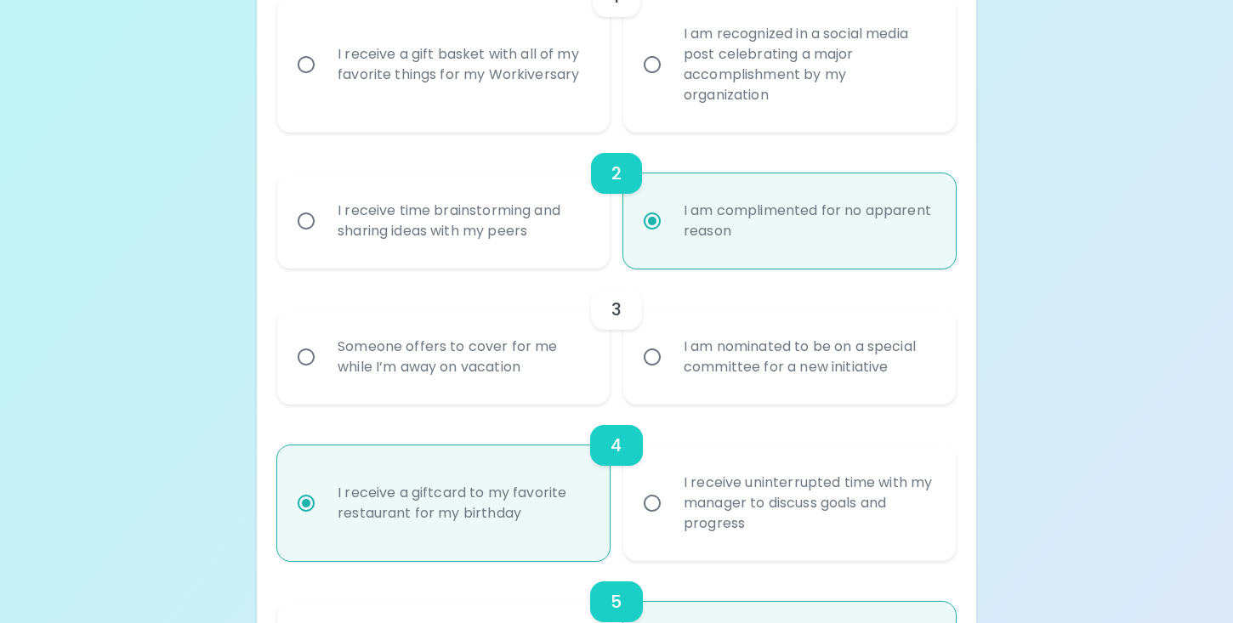
radio input "false"
radio input "true"
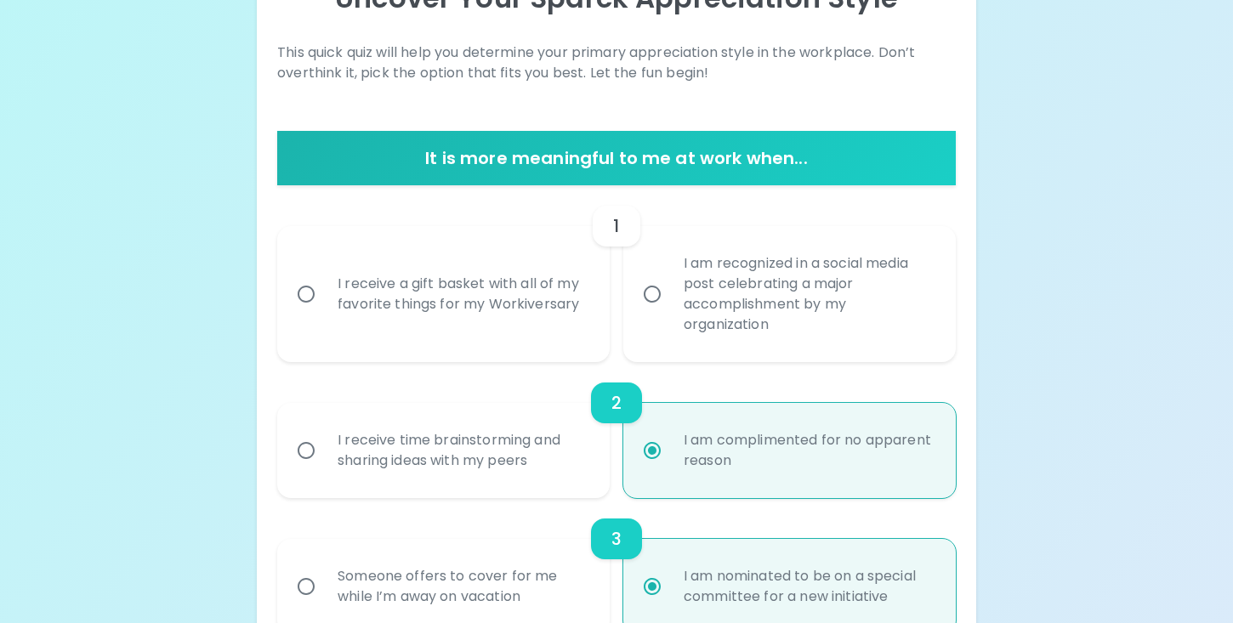
scroll to position [221, 0]
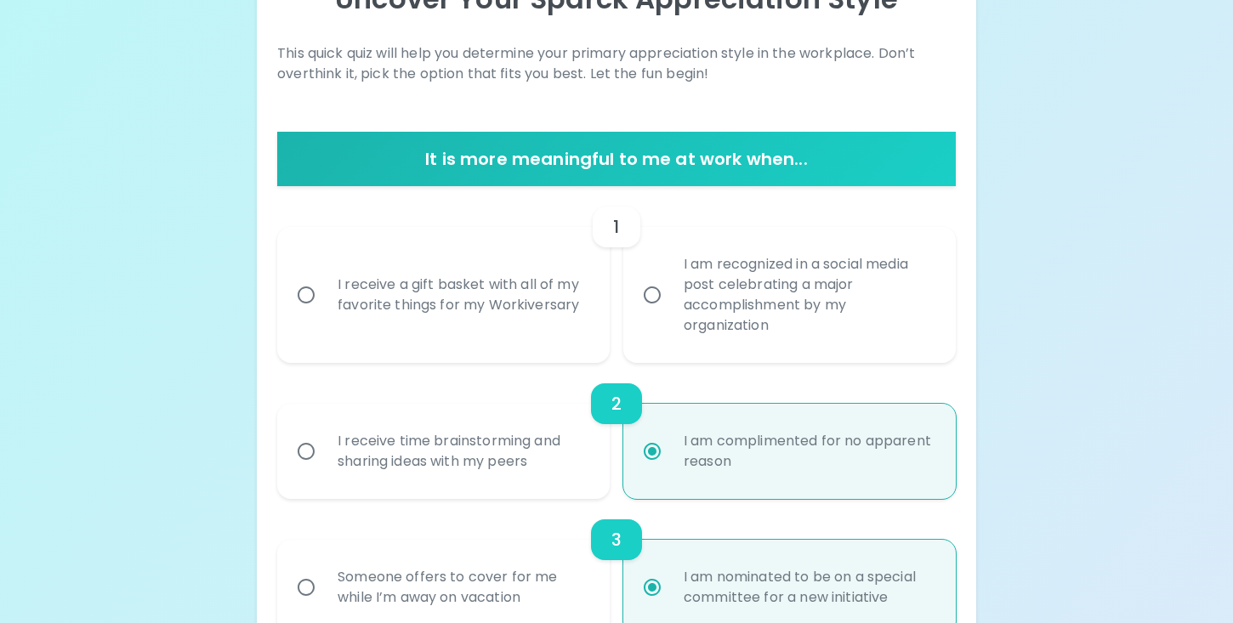
radio input "true"
click at [571, 320] on div "I receive a gift basket with all of my favorite things for my Workiversary" at bounding box center [462, 295] width 276 height 82
click at [324, 313] on input "I receive a gift basket with all of my favorite things for my Workiversary" at bounding box center [306, 295] width 36 height 36
radio input "false"
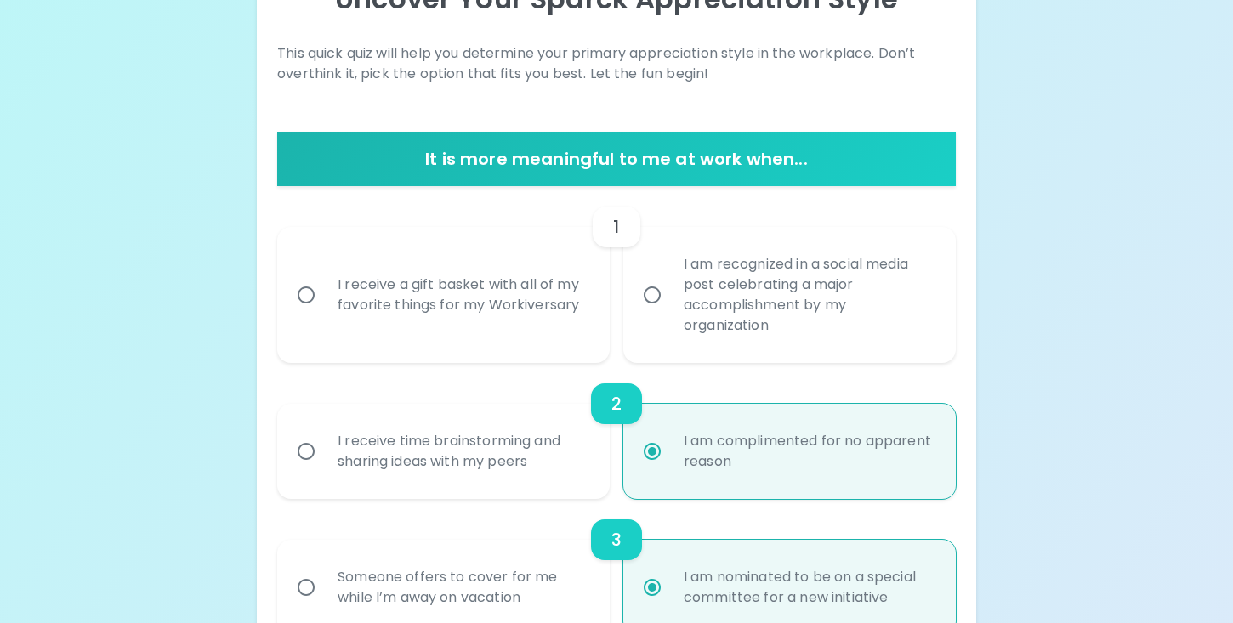
radio input "false"
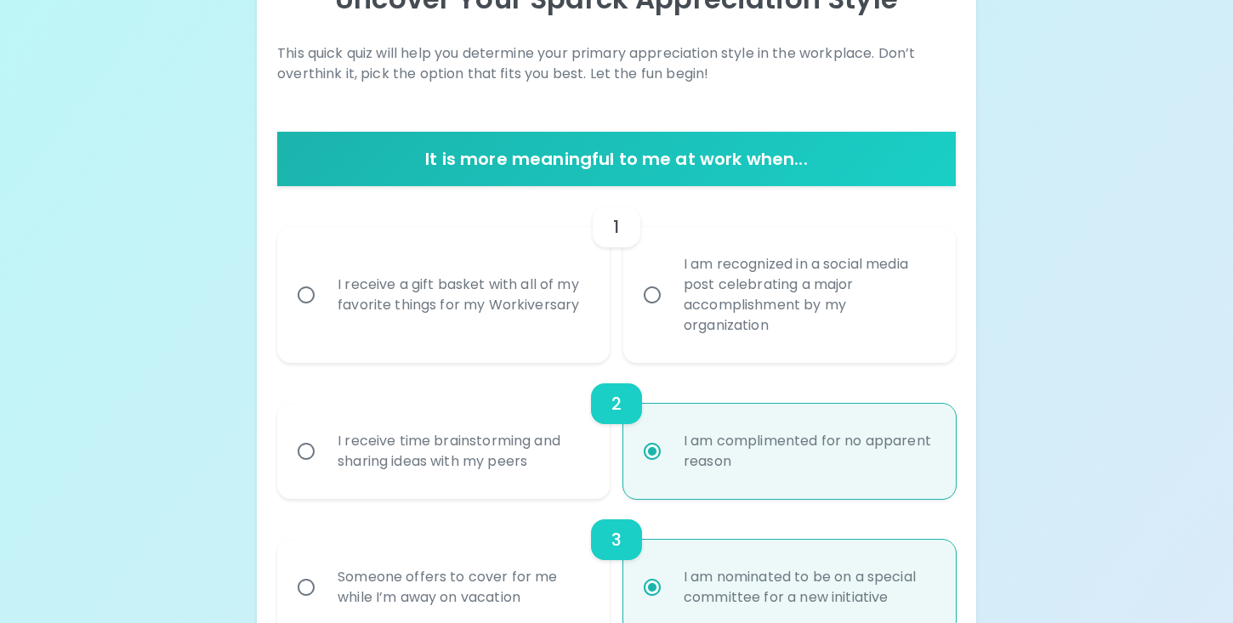
radio input "false"
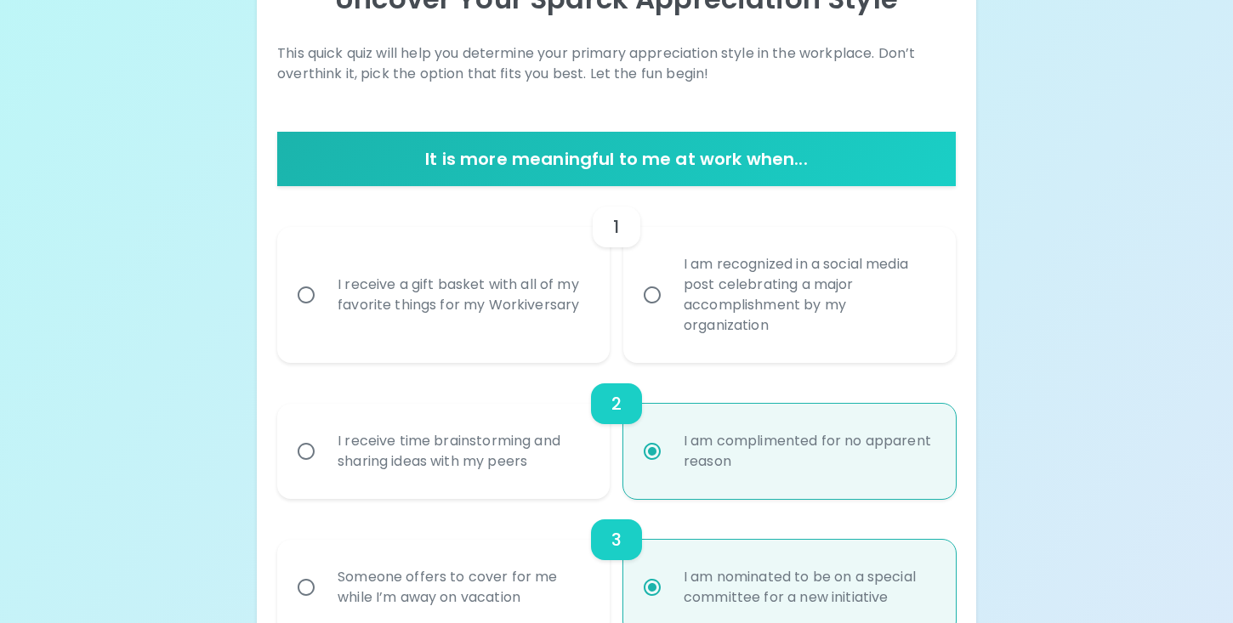
radio input "false"
radio input "true"
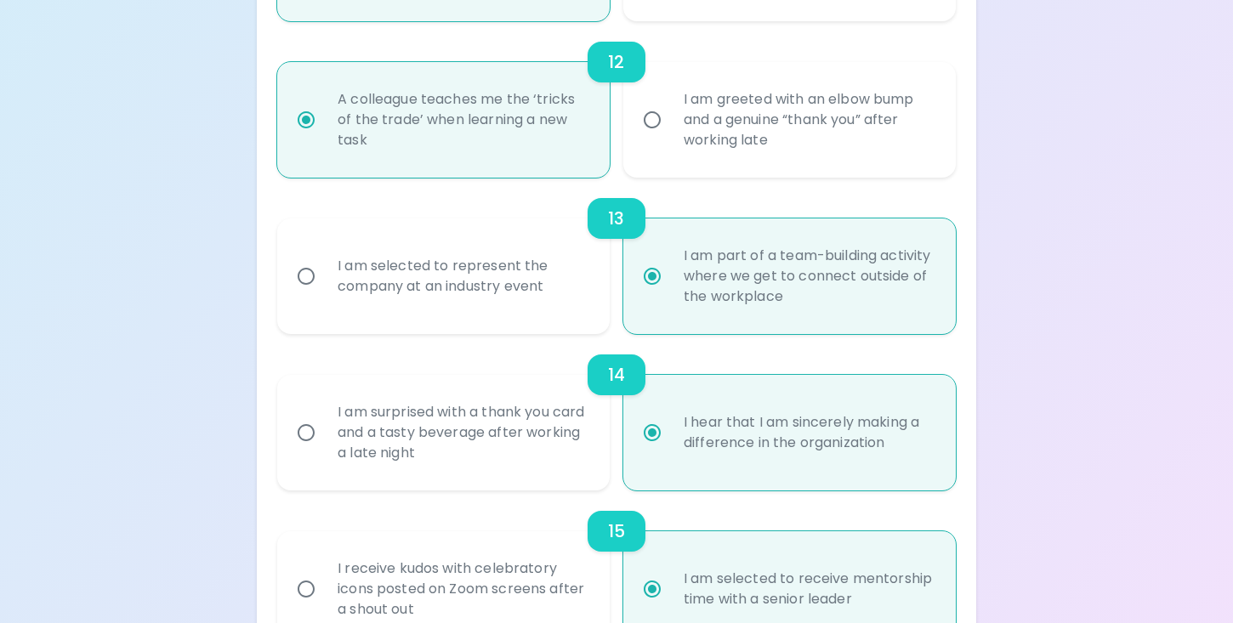
scroll to position [2173, 0]
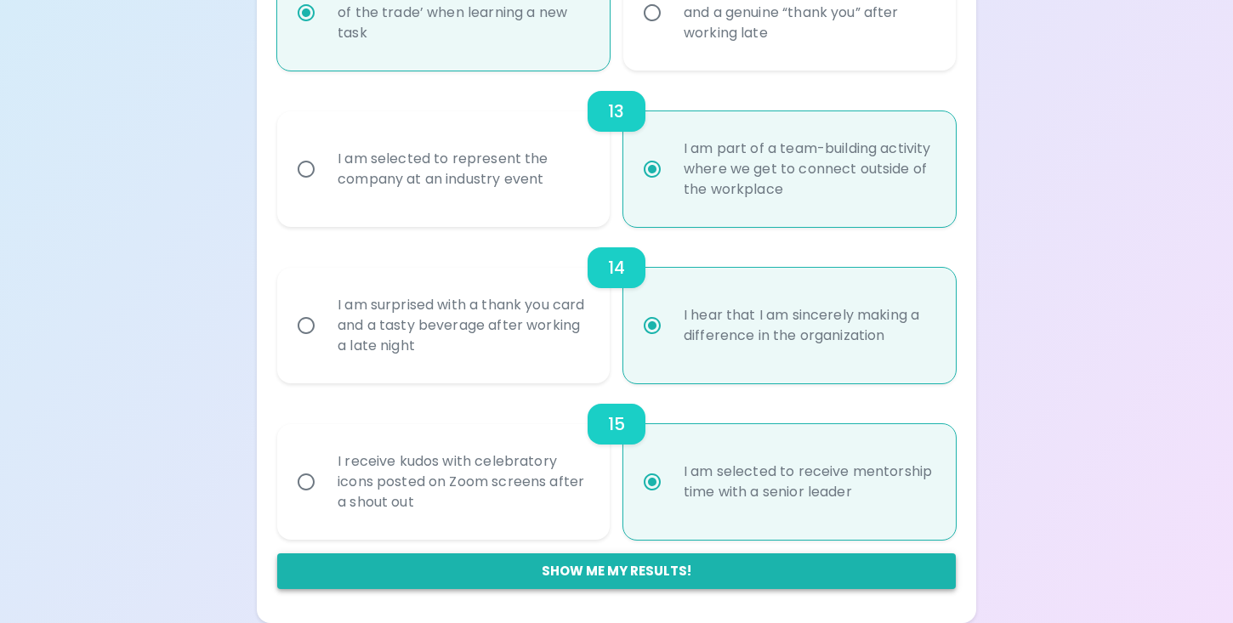
radio input "true"
click at [547, 573] on button "Show me my results!" at bounding box center [616, 571] width 678 height 36
radio input "false"
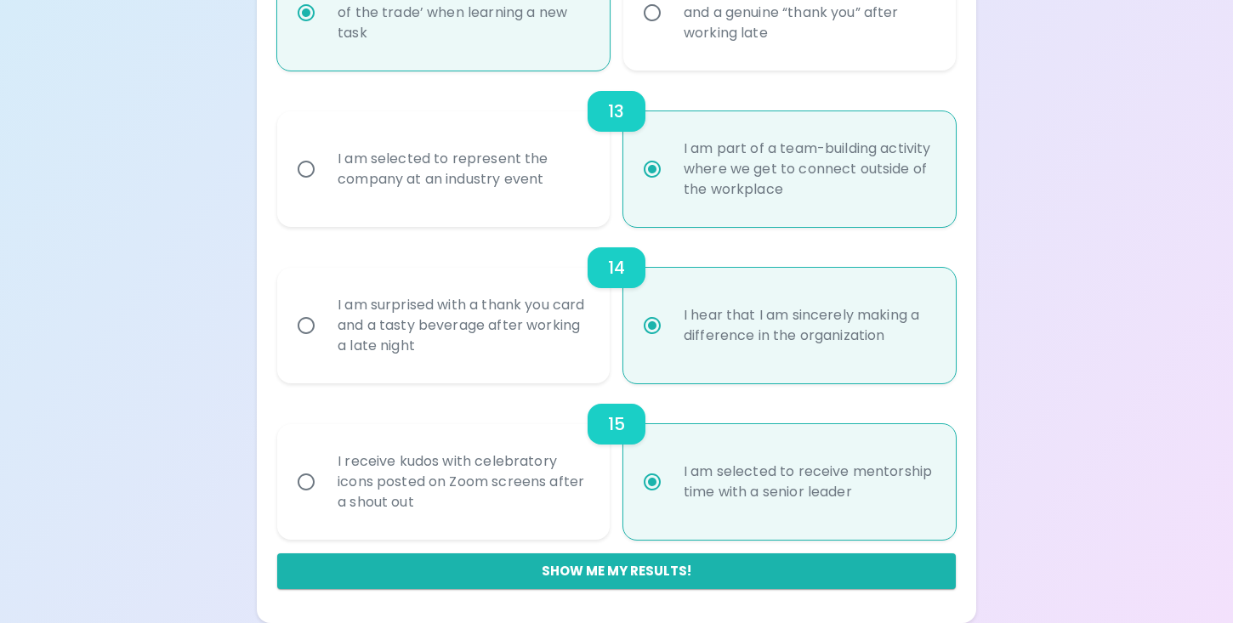
radio input "false"
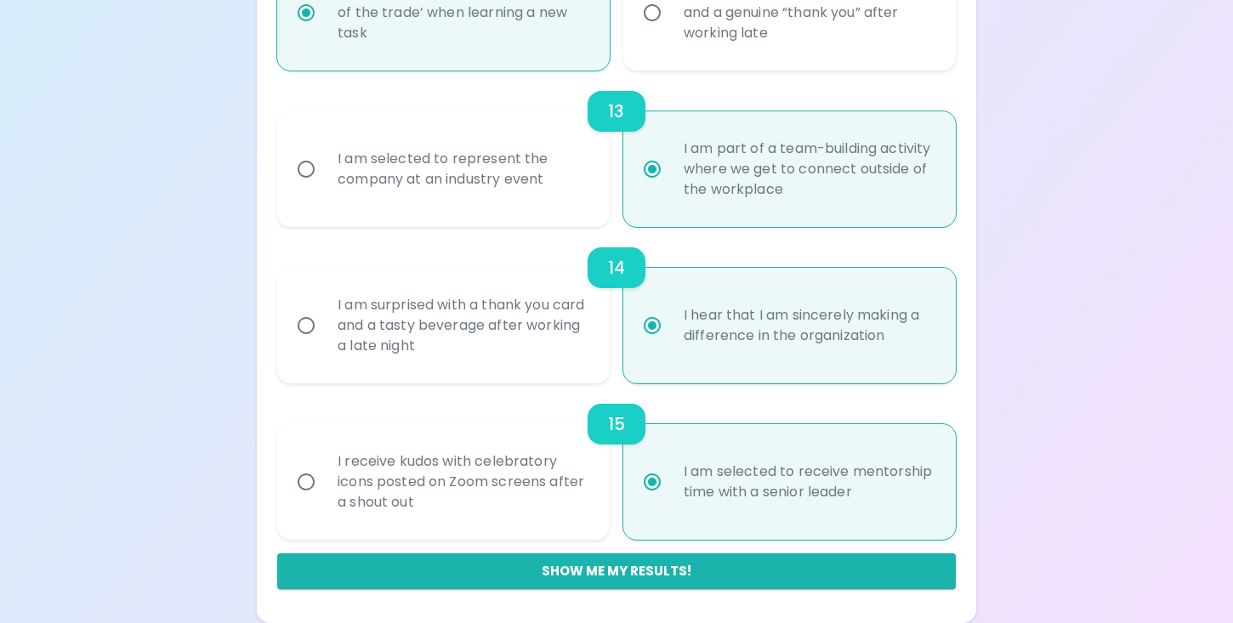
radio input "false"
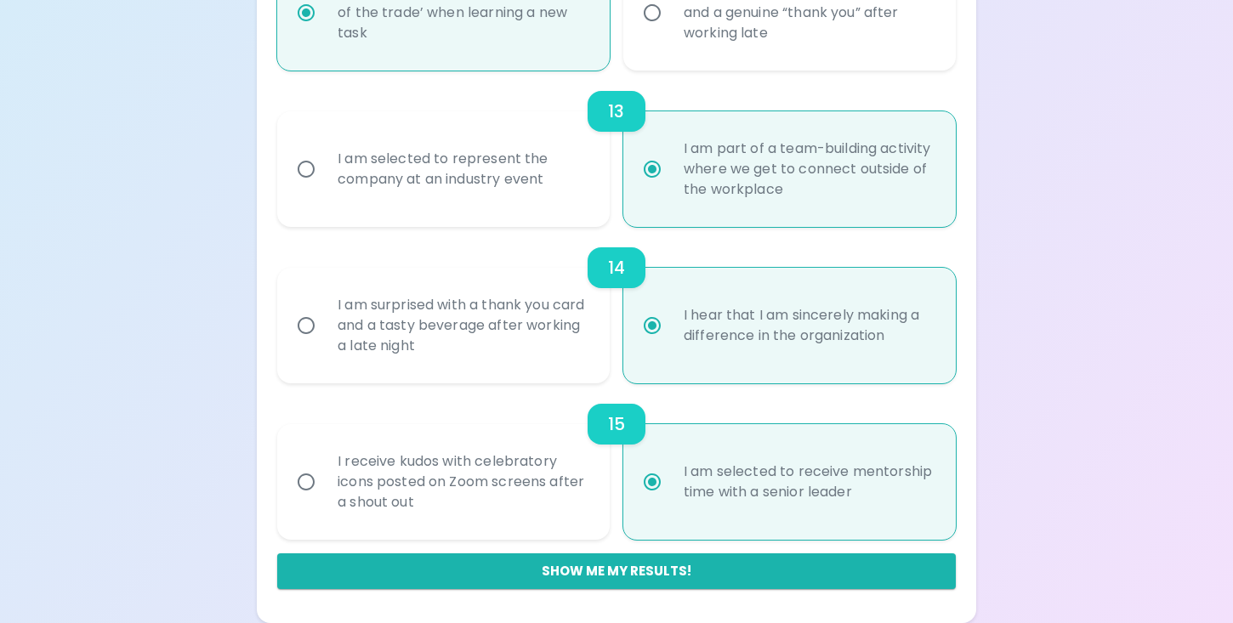
radio input "true"
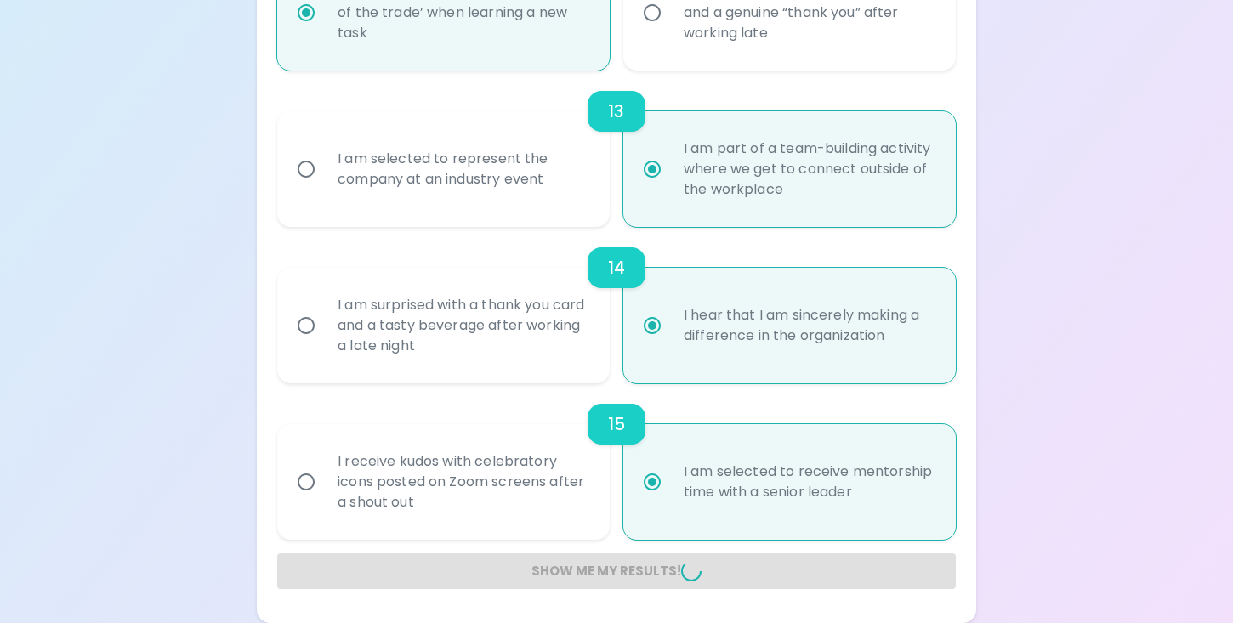
radio input "false"
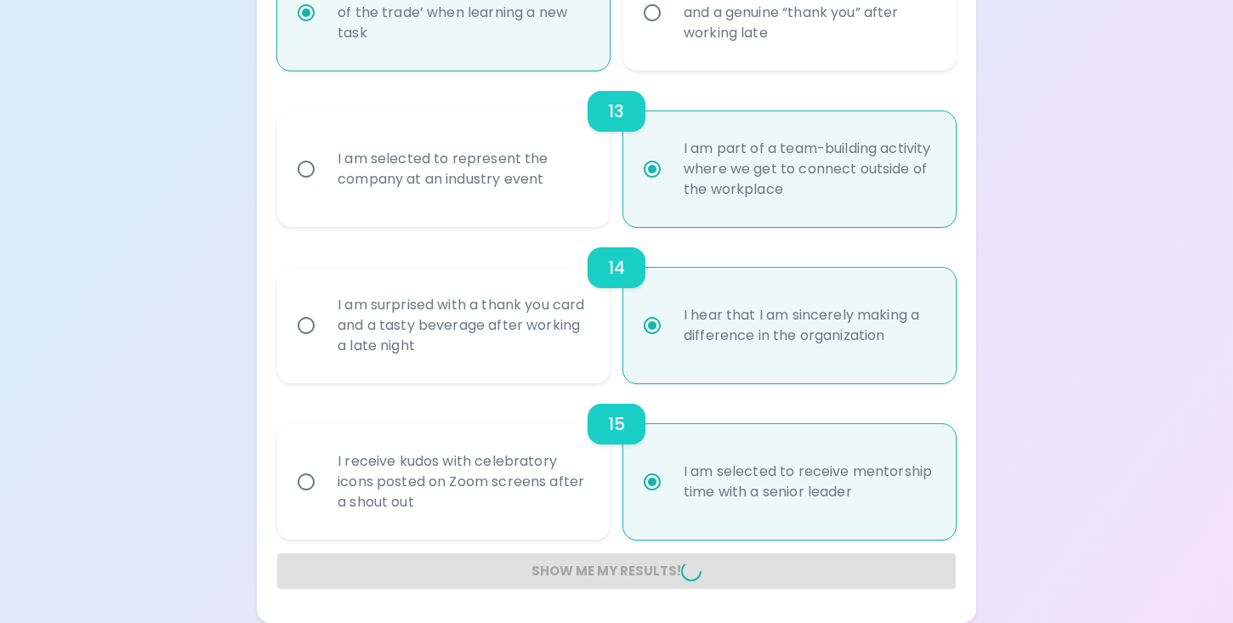
radio input "false"
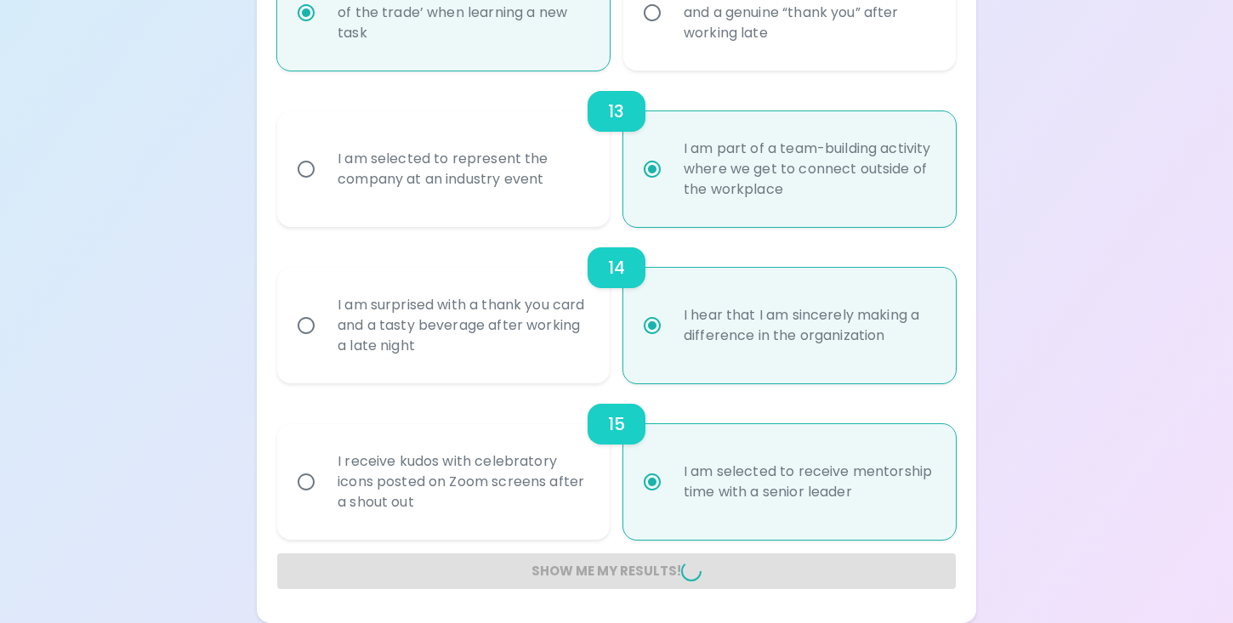
radio input "false"
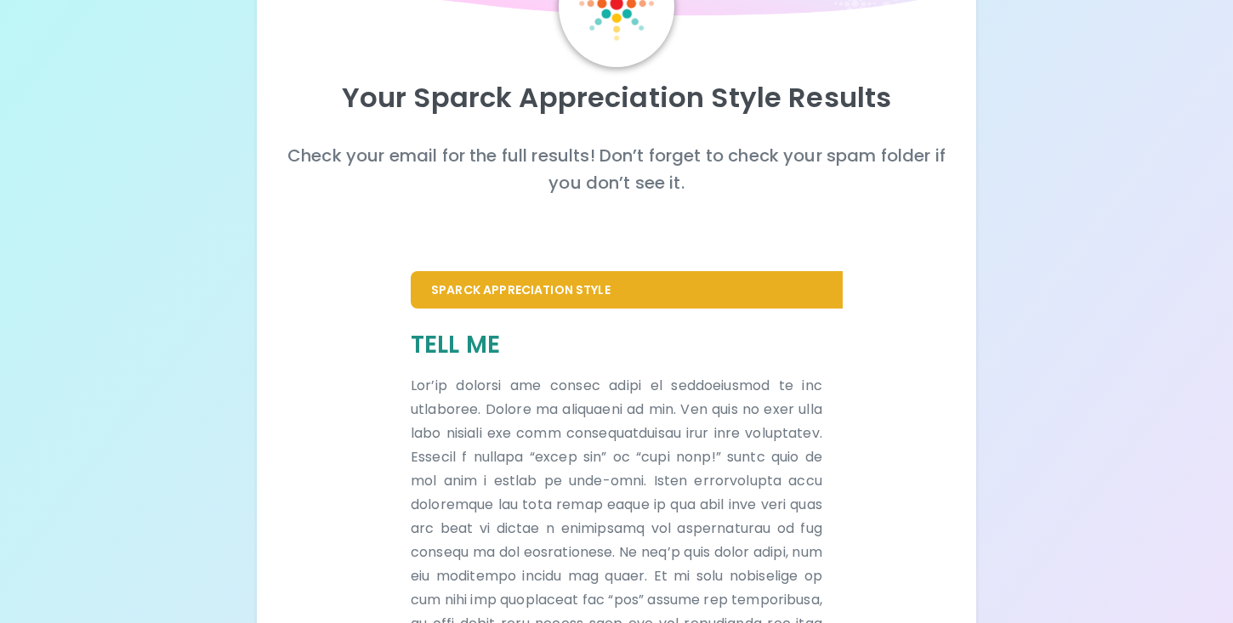
scroll to position [126, 0]
